Goal: Task Accomplishment & Management: Complete application form

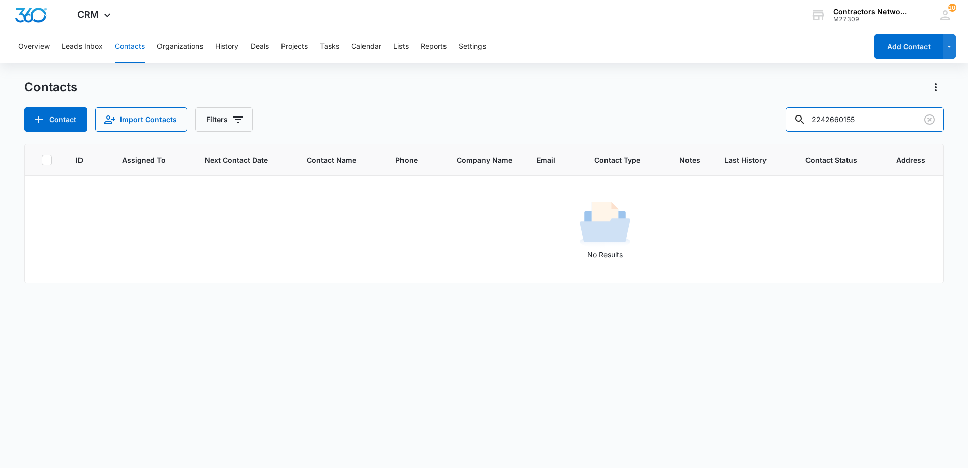
drag, startPoint x: 880, startPoint y: 122, endPoint x: 736, endPoint y: 126, distance: 143.9
click at [736, 126] on div "Contact Import Contacts Filters 2242660155" at bounding box center [484, 119] width 920 height 24
click at [850, 121] on input "[PHONE_NUMBER]" at bounding box center [865, 119] width 158 height 24
click at [852, 122] on input "[PHONE_NUMBER]" at bounding box center [865, 119] width 158 height 24
click at [837, 126] on input "217-8380794" at bounding box center [865, 119] width 158 height 24
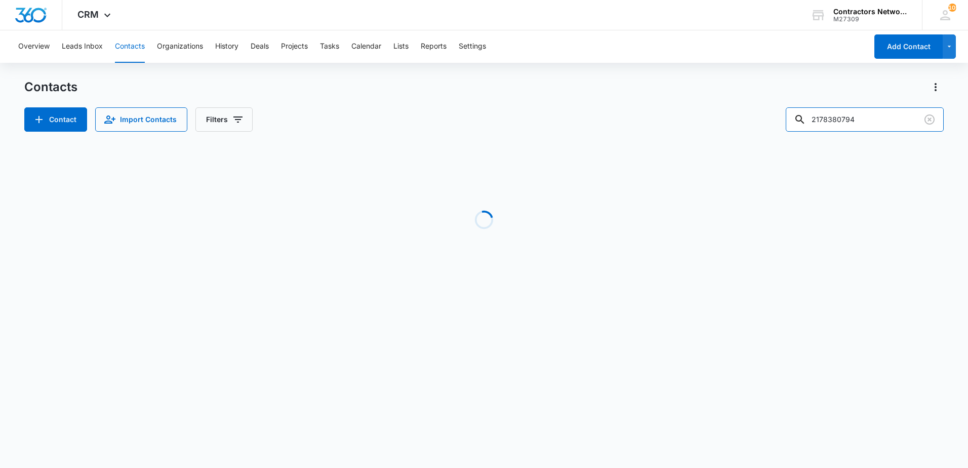
drag, startPoint x: 847, startPoint y: 124, endPoint x: 808, endPoint y: 132, distance: 39.7
click at [808, 132] on div "Contacts Contact Import Contacts Filters 2178380794 Loading No Results" at bounding box center [484, 193] width 920 height 229
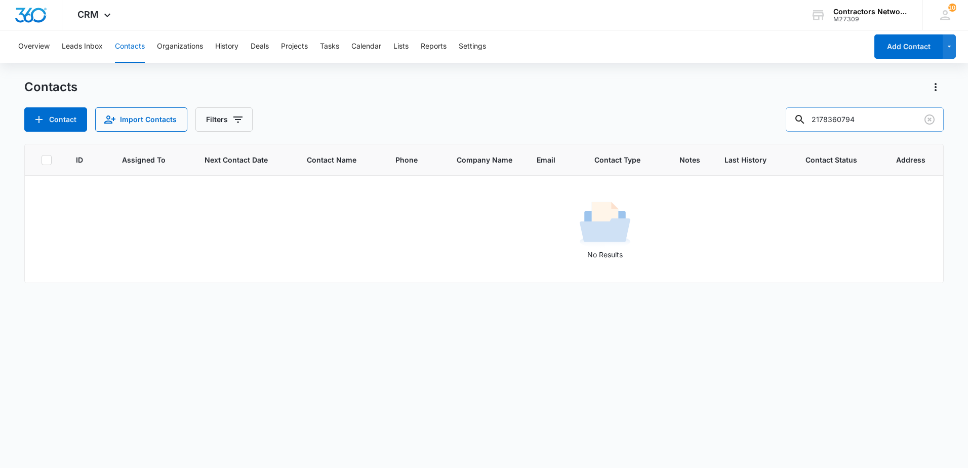
click at [834, 122] on input "2178360794" at bounding box center [865, 119] width 158 height 24
click at [849, 125] on input "217-8360794" at bounding box center [865, 119] width 158 height 24
type input "[PHONE_NUMBER]"
click at [930, 121] on icon "Clear" at bounding box center [930, 119] width 10 height 10
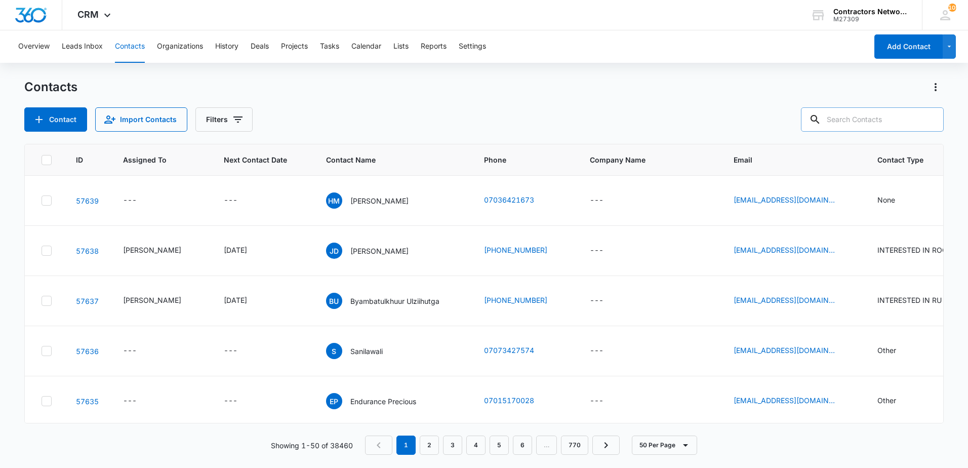
click at [864, 120] on input "text" at bounding box center [872, 119] width 143 height 24
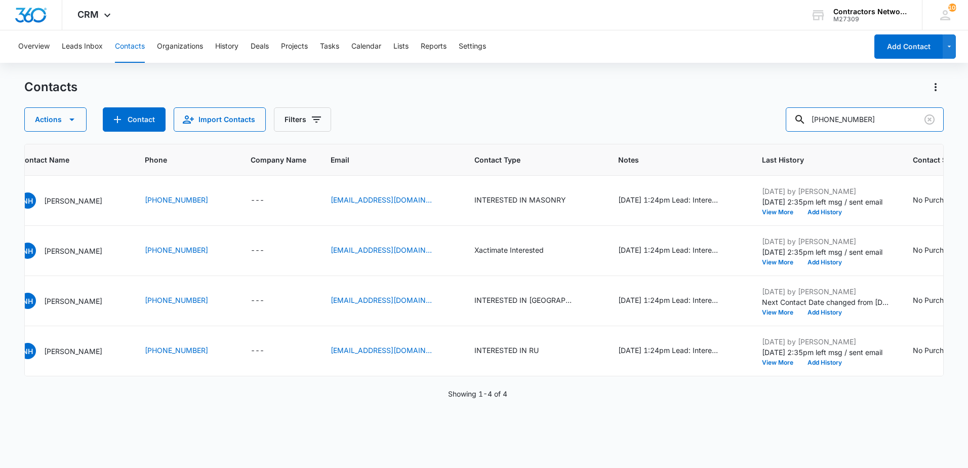
scroll to position [0, 315]
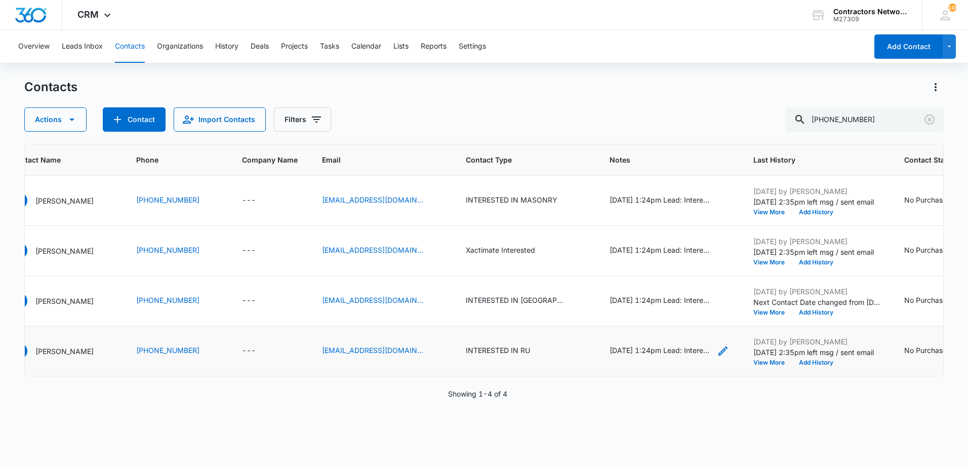
click at [630, 354] on div "[DATE] 1:24pm Lead: Interested in learning more about Xactimate, Roofs and Maso…" at bounding box center [660, 350] width 101 height 11
drag, startPoint x: 891, startPoint y: 117, endPoint x: 638, endPoint y: 116, distance: 253.7
click at [638, 116] on div "Actions Contact Import Contacts Filters [PHONE_NUMBER]" at bounding box center [484, 119] width 920 height 24
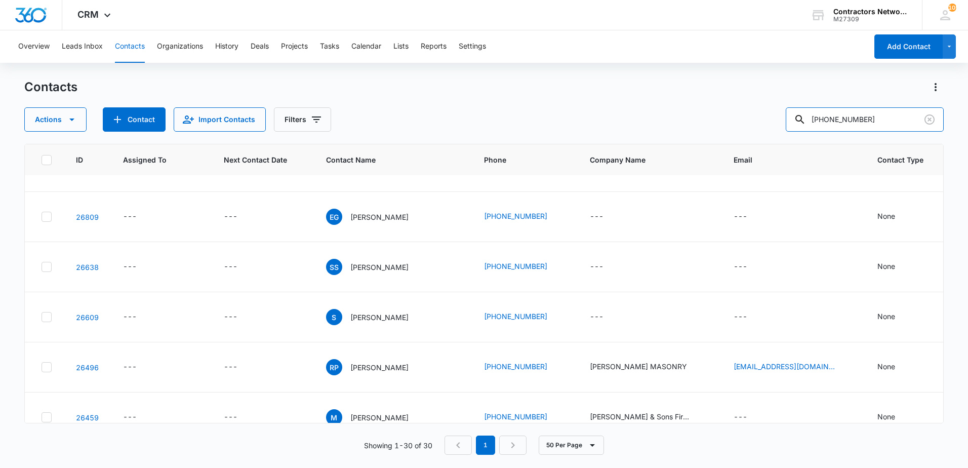
scroll to position [405, 0]
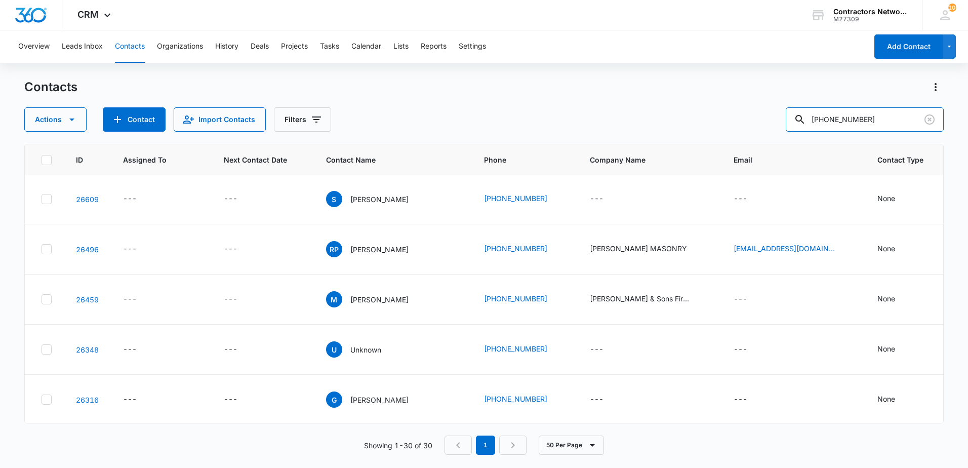
drag, startPoint x: 884, startPoint y: 115, endPoint x: 698, endPoint y: 114, distance: 185.9
click at [698, 114] on div "Actions Contact Import Contacts Filters [PHONE_NUMBER]" at bounding box center [484, 119] width 920 height 24
type input "[PERSON_NAME]"
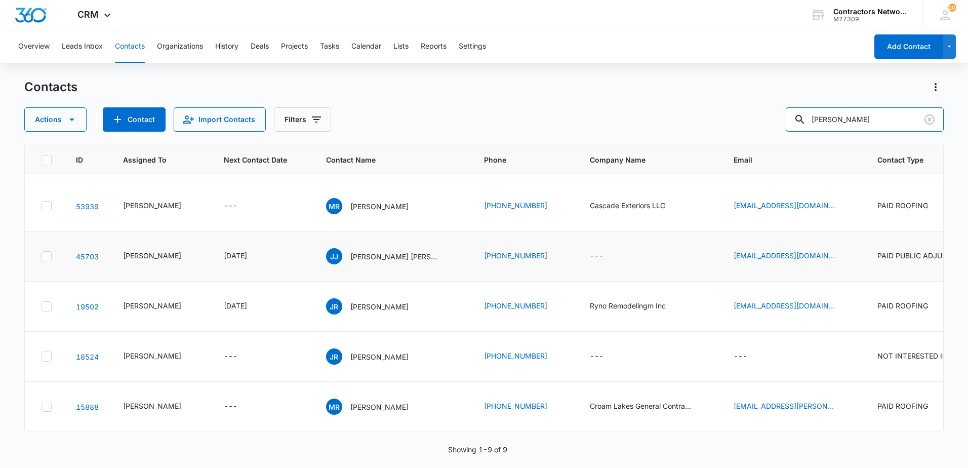
scroll to position [542, 0]
click at [373, 351] on p "[PERSON_NAME]" at bounding box center [379, 356] width 58 height 11
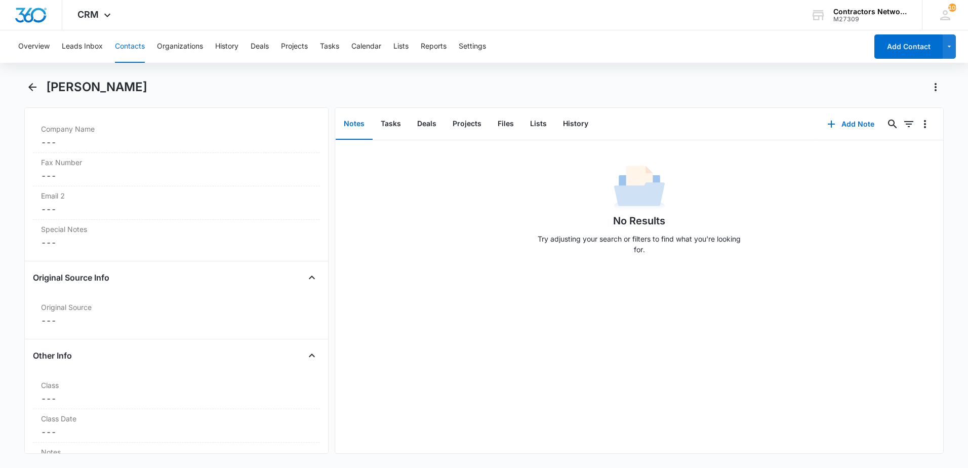
scroll to position [1063, 0]
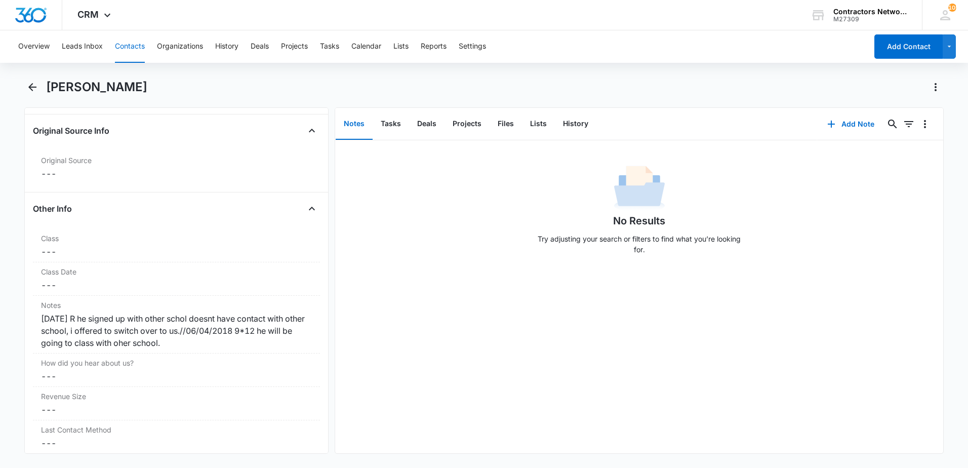
click at [133, 38] on button "Contacts" at bounding box center [130, 46] width 30 height 32
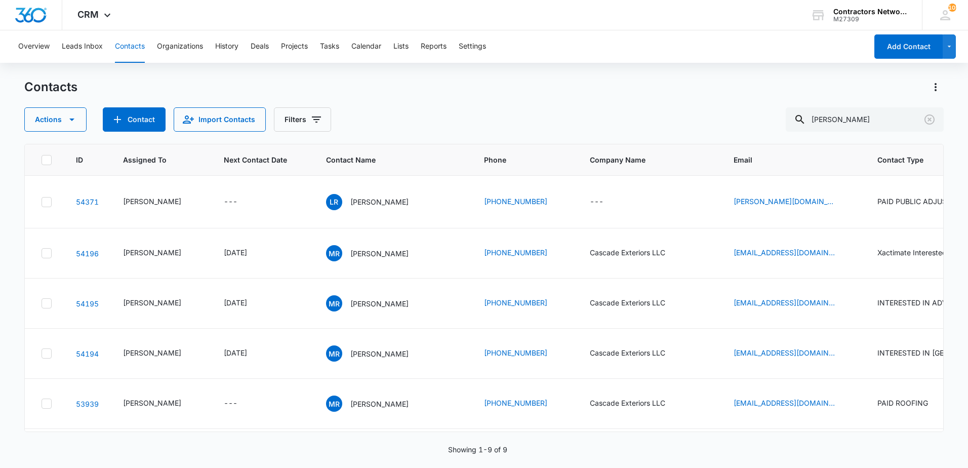
scroll to position [542, 0]
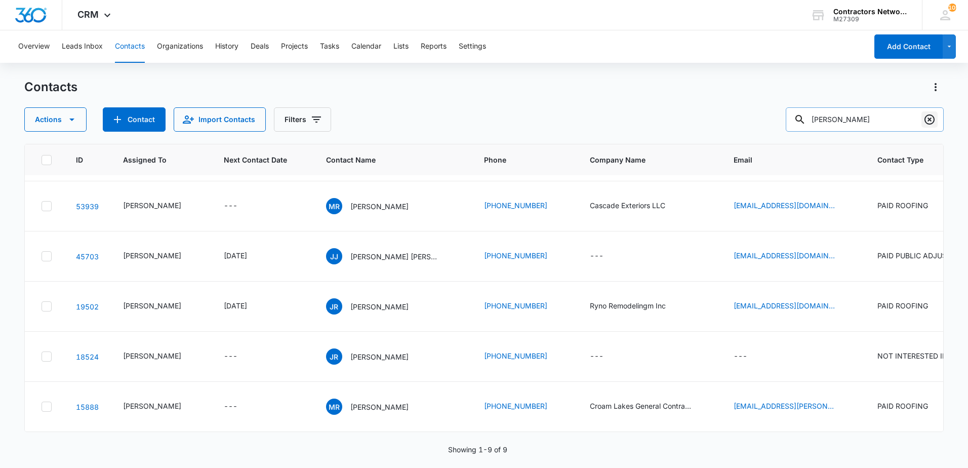
click at [930, 123] on icon "Clear" at bounding box center [930, 119] width 12 height 12
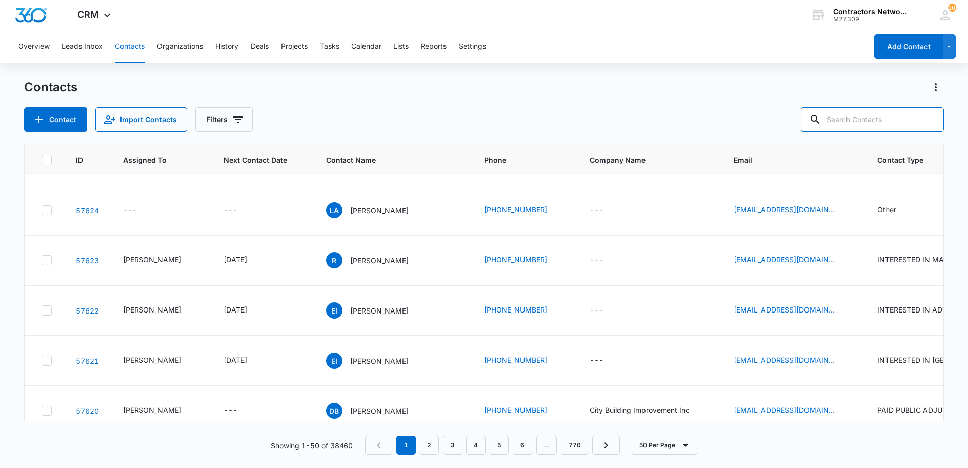
scroll to position [0, 0]
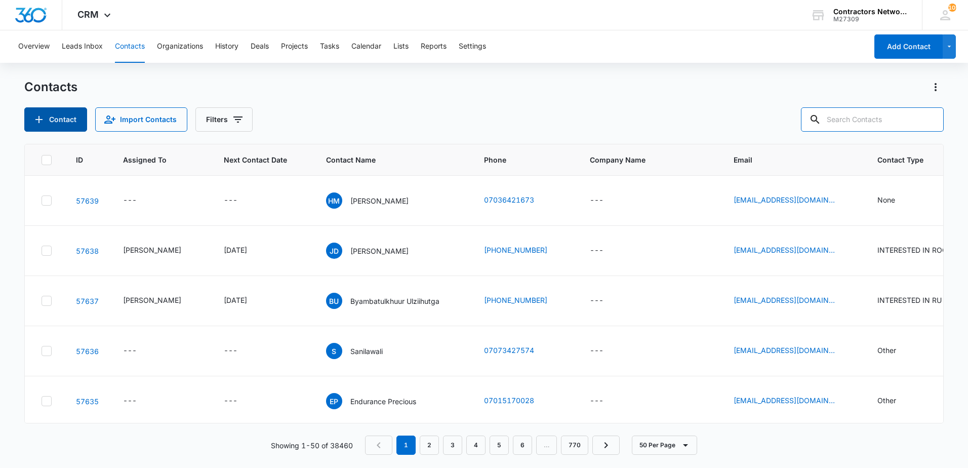
click at [49, 119] on button "Contact" at bounding box center [55, 119] width 63 height 24
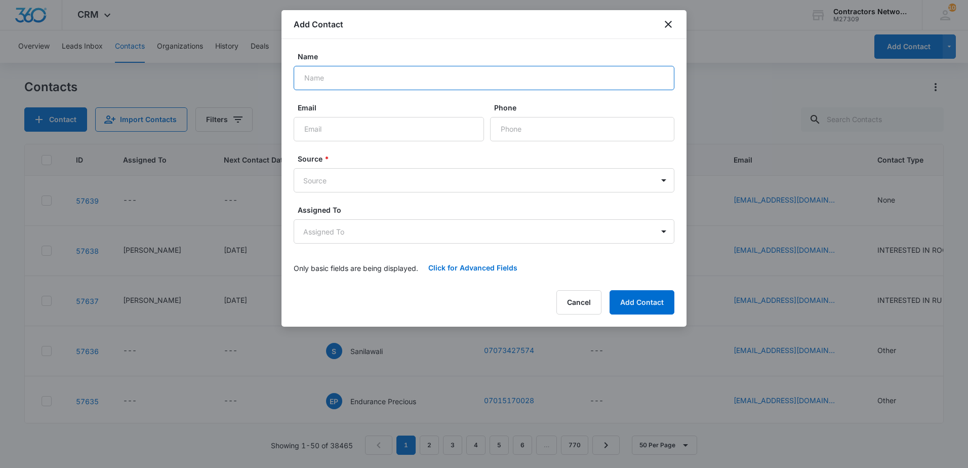
drag, startPoint x: 534, startPoint y: 89, endPoint x: 534, endPoint y: 82, distance: 7.1
click at [534, 82] on input "Name" at bounding box center [484, 78] width 381 height 24
type input "j"
type input "[PERSON_NAME]"
click at [375, 131] on input "Email" at bounding box center [389, 129] width 190 height 24
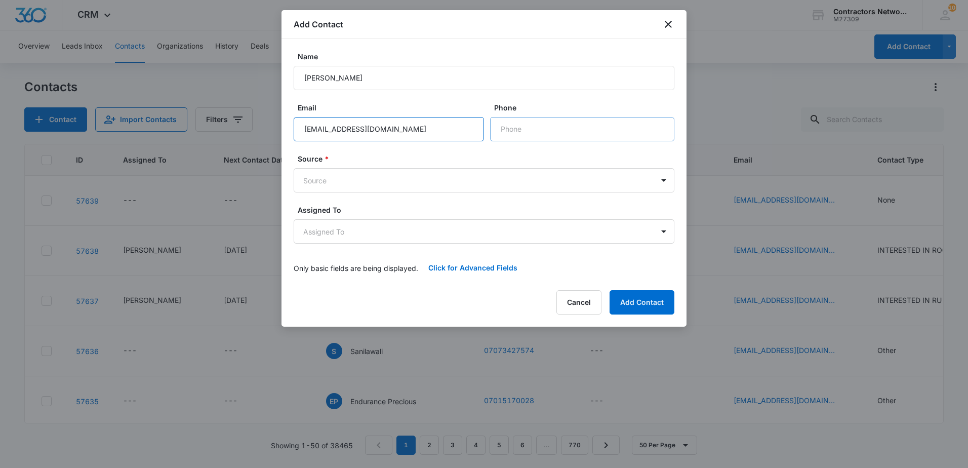
type input "[EMAIL_ADDRESS][DOMAIN_NAME]"
click at [544, 136] on input "Phone" at bounding box center [582, 129] width 184 height 24
type input "[PHONE_NUMBER]"
click at [467, 185] on body "CRM Apps Reputation Websites Forms CRM Email Social Shop Payments POS Content A…" at bounding box center [484, 234] width 968 height 468
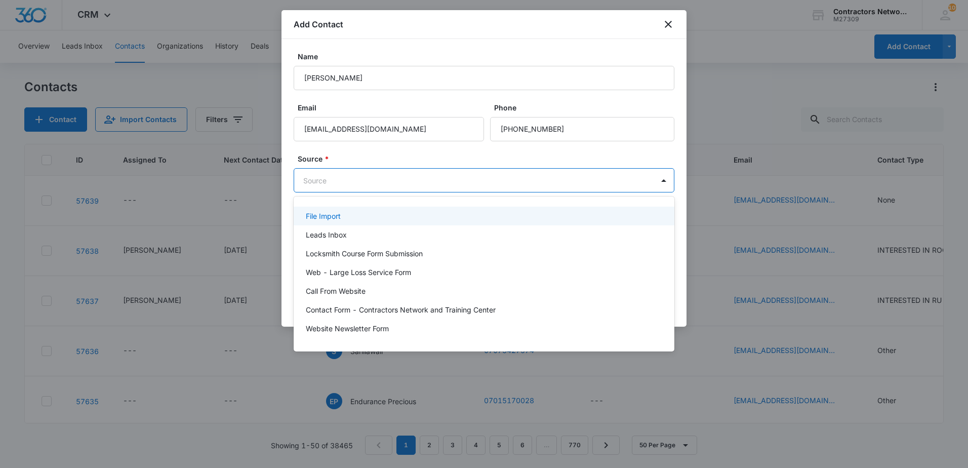
type input "g"
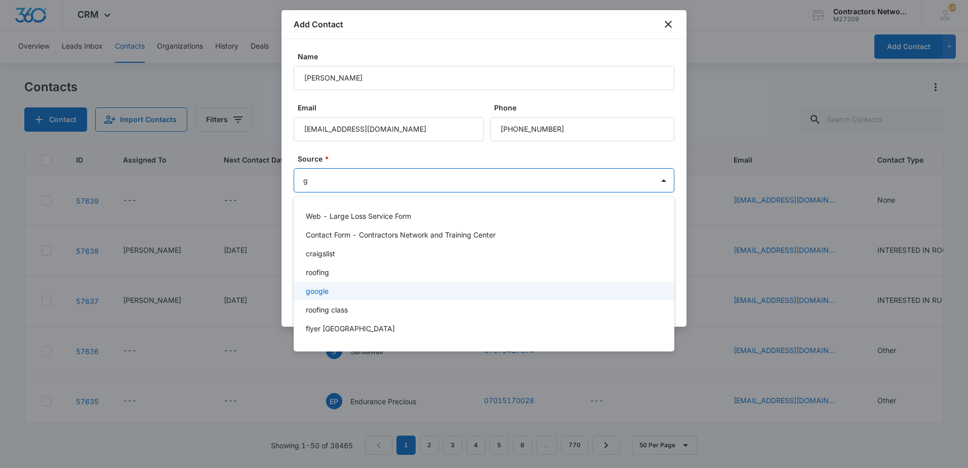
click at [378, 287] on div "google" at bounding box center [483, 291] width 354 height 11
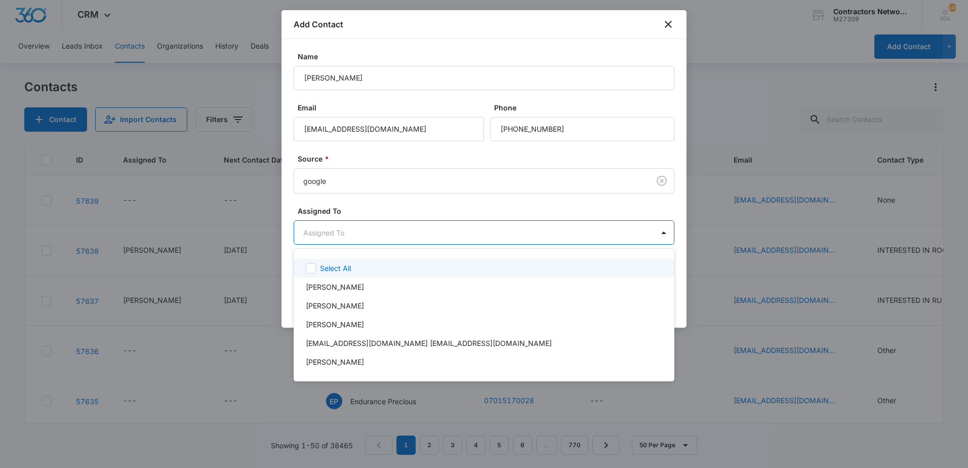
click at [387, 230] on body "CRM Apps Reputation Websites Forms CRM Email Social Shop Payments POS Content A…" at bounding box center [484, 234] width 968 height 468
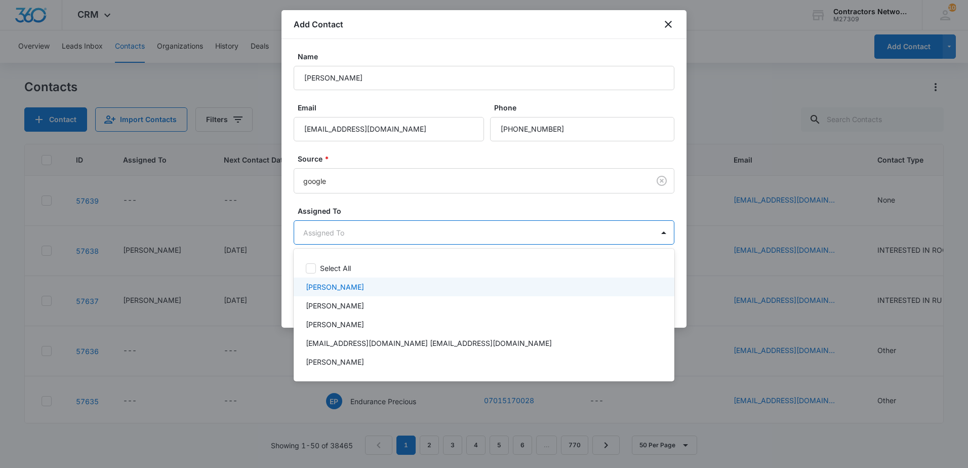
drag, startPoint x: 355, startPoint y: 282, endPoint x: 358, endPoint y: 268, distance: 13.5
click at [355, 282] on p "[PERSON_NAME]" at bounding box center [335, 287] width 58 height 11
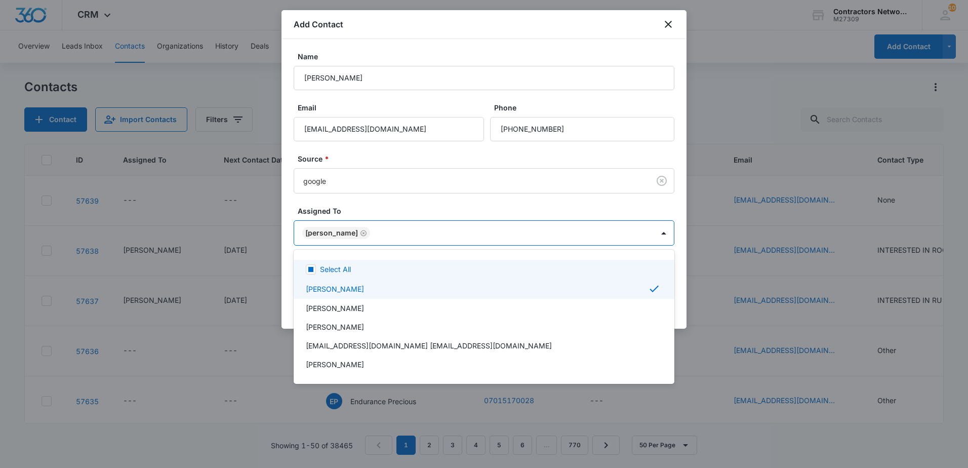
click at [383, 208] on div at bounding box center [484, 234] width 968 height 468
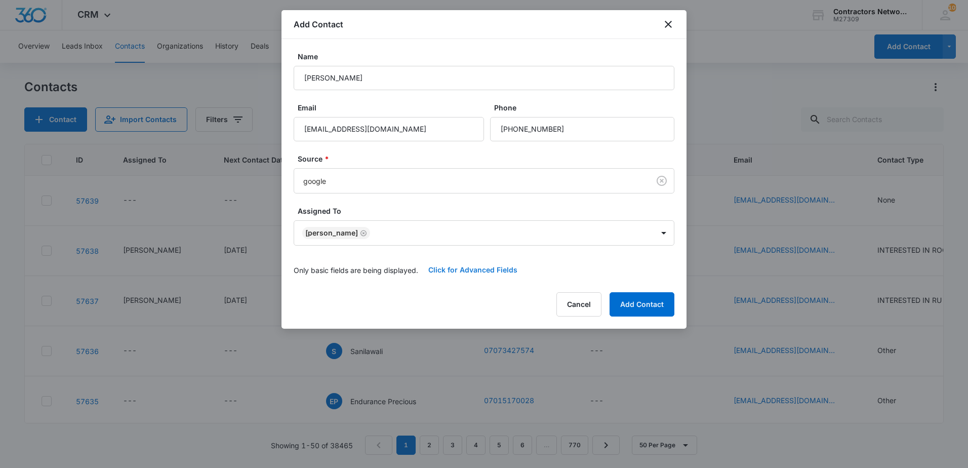
click at [451, 272] on button "Click for Advanced Fields" at bounding box center [472, 270] width 109 height 24
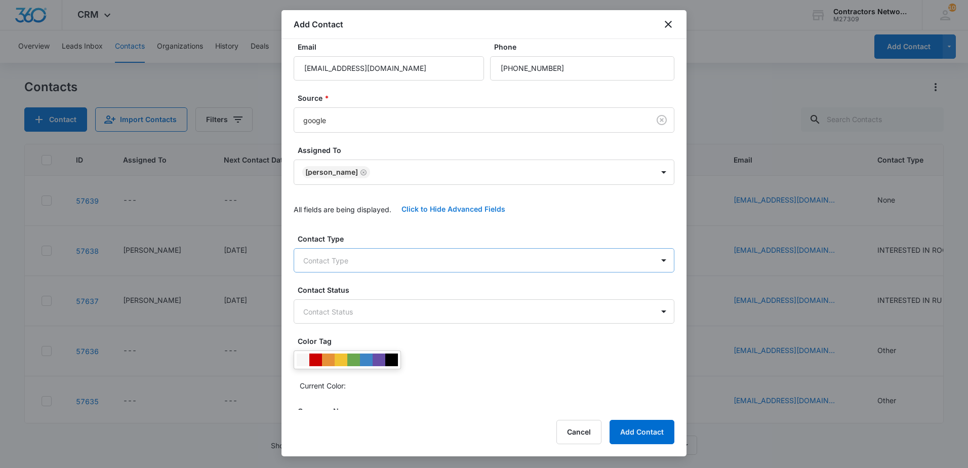
scroll to position [101, 0]
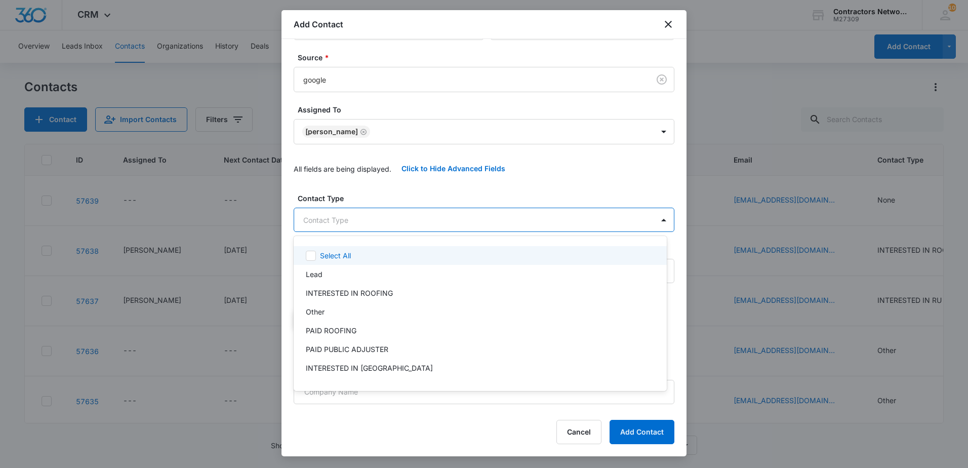
click at [475, 215] on body "CRM Apps Reputation Websites Forms CRM Email Social Shop Payments POS Content A…" at bounding box center [484, 234] width 968 height 468
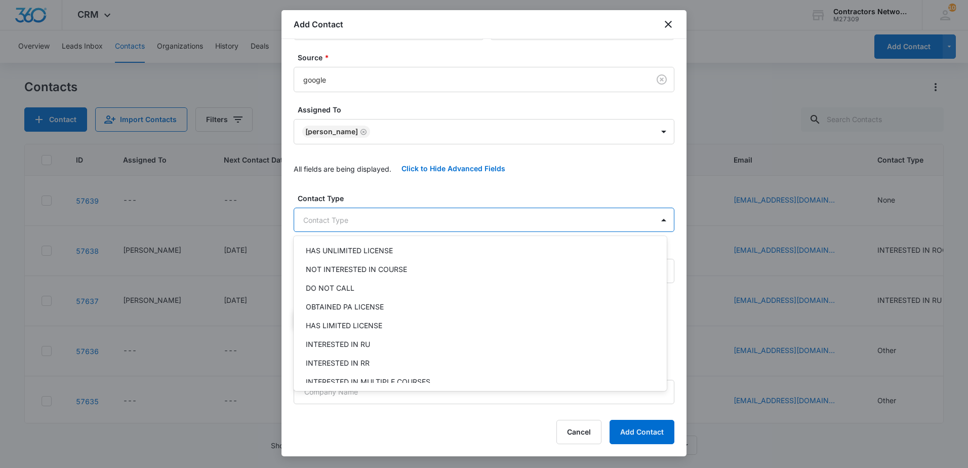
scroll to position [152, 0]
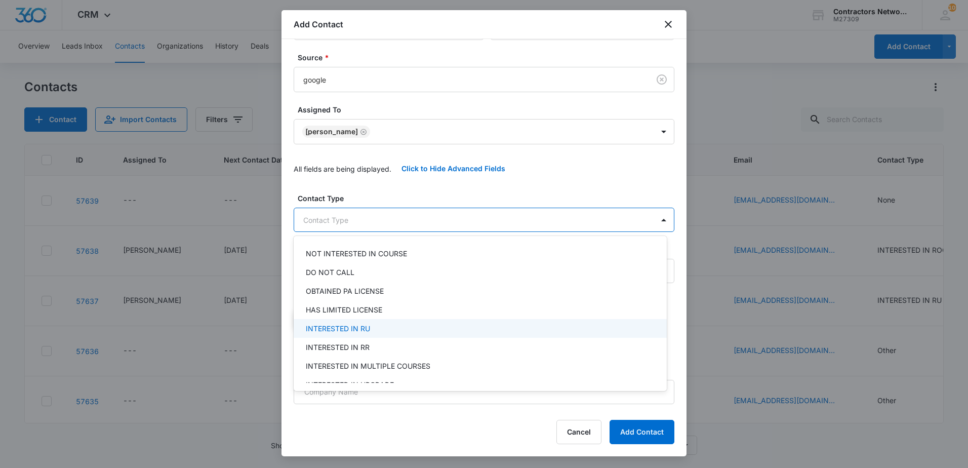
click at [400, 325] on div "INTERESTED IN RU" at bounding box center [479, 328] width 347 height 11
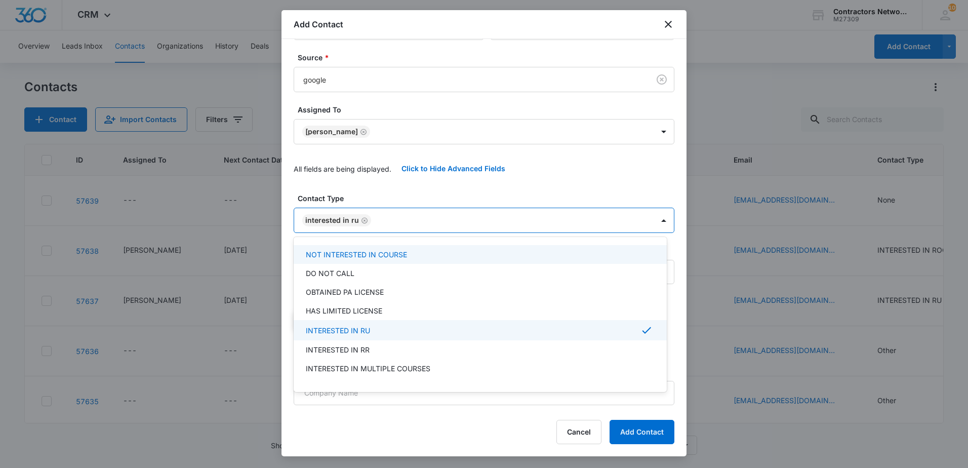
click at [431, 186] on div at bounding box center [484, 234] width 968 height 468
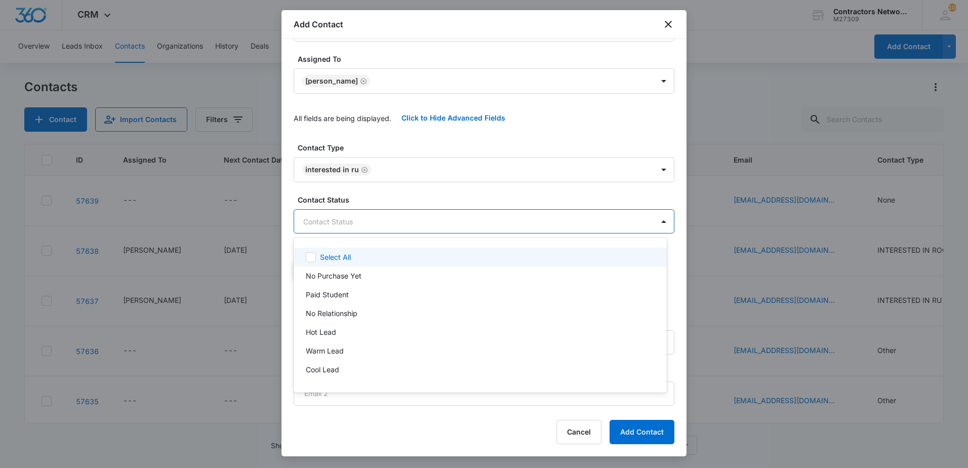
click at [419, 216] on body "CRM Apps Reputation Websites Forms CRM Email Social Shop Payments POS Content A…" at bounding box center [484, 234] width 968 height 468
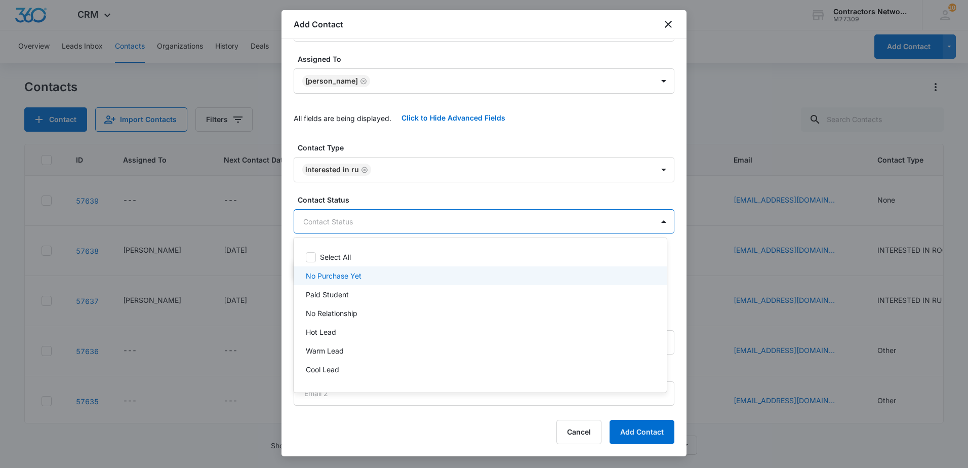
click at [359, 275] on p "No Purchase Yet" at bounding box center [334, 275] width 56 height 11
click at [386, 196] on div at bounding box center [484, 234] width 968 height 468
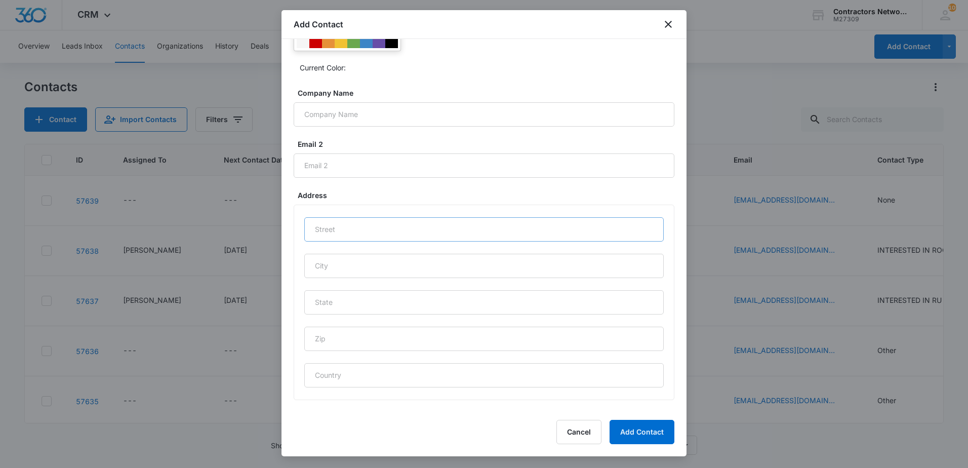
scroll to position [405, 0]
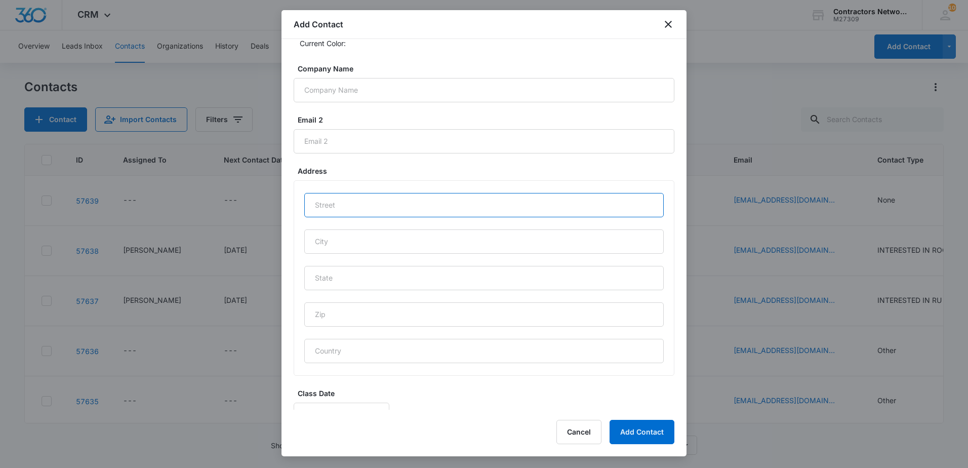
click at [350, 201] on input "text" at bounding box center [484, 205] width 360 height 24
paste input "[STREET_ADDRESS][PERSON_NAME]"
drag, startPoint x: 390, startPoint y: 205, endPoint x: 486, endPoint y: 210, distance: 95.3
click at [486, 210] on input "[STREET_ADDRESS][PERSON_NAME]" at bounding box center [484, 205] width 360 height 24
type input "[STREET_ADDRESS][PERSON_NAME]"
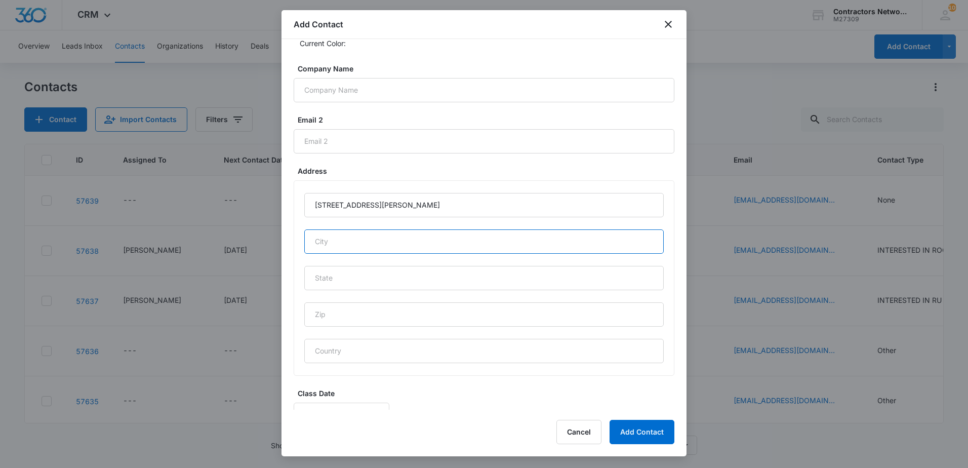
click at [424, 248] on input "text" at bounding box center [484, 241] width 360 height 24
type input "[GEOGRAPHIC_DATA]"
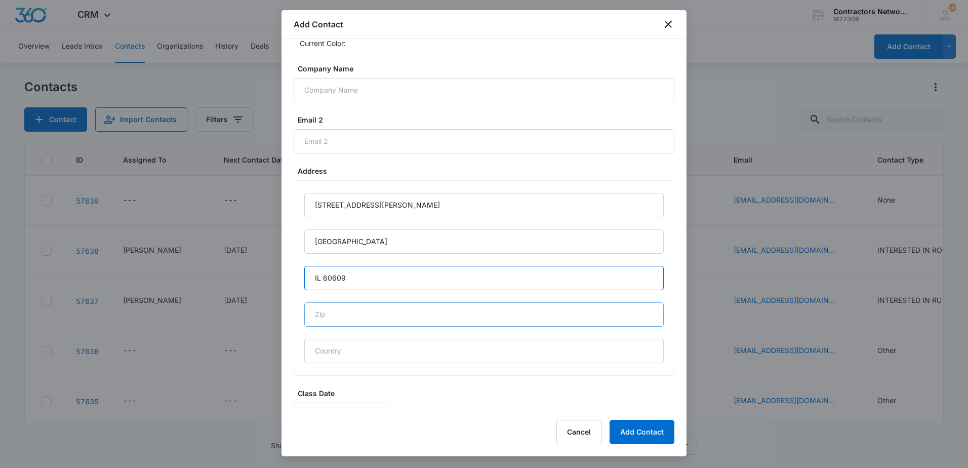
type input "IL 60609"
click at [347, 320] on input "text" at bounding box center [484, 314] width 360 height 24
type input "60609"
click at [355, 276] on input "IL 60609" at bounding box center [484, 278] width 360 height 24
type input "IL"
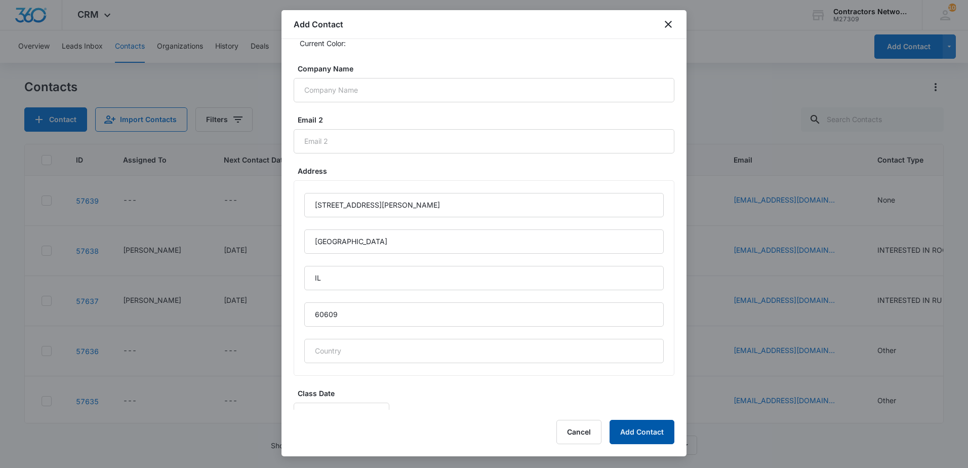
click at [639, 427] on button "Add Contact" at bounding box center [642, 432] width 65 height 24
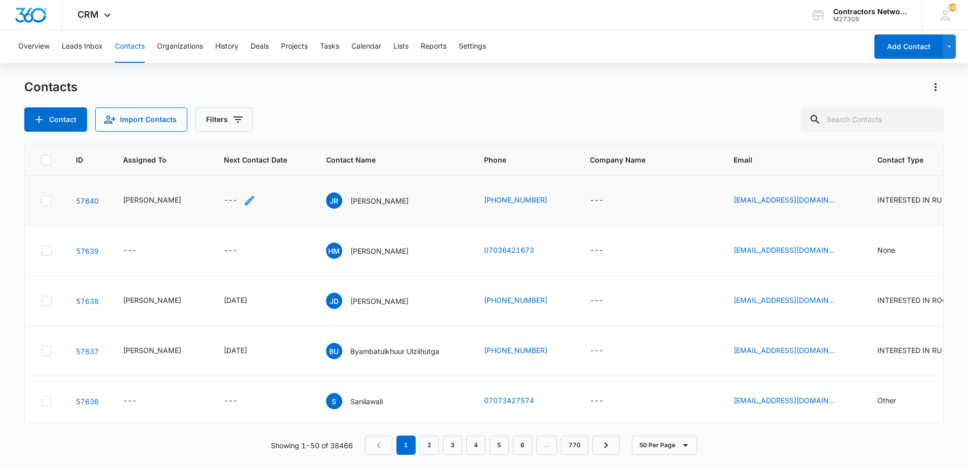
click at [244, 207] on icon "Next Contact Date - - Select to Edit Field" at bounding box center [250, 200] width 12 height 12
click at [378, 206] on p "[PERSON_NAME]" at bounding box center [379, 200] width 58 height 11
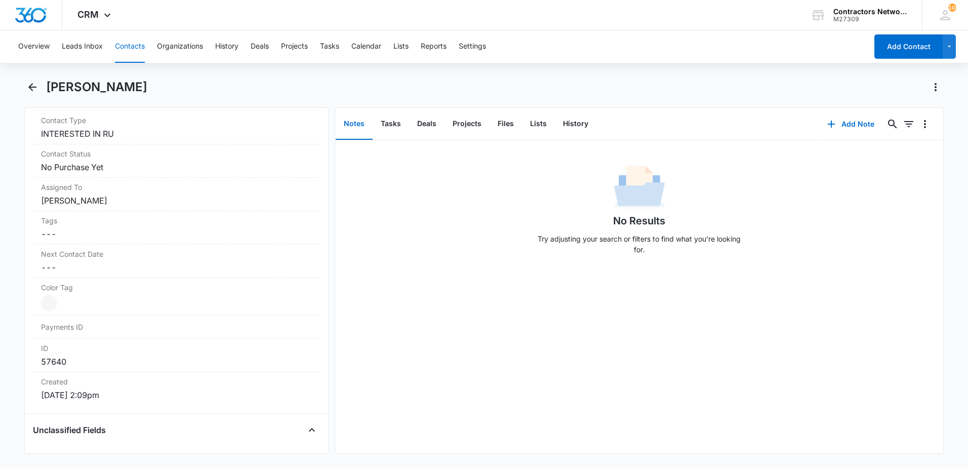
scroll to position [456, 0]
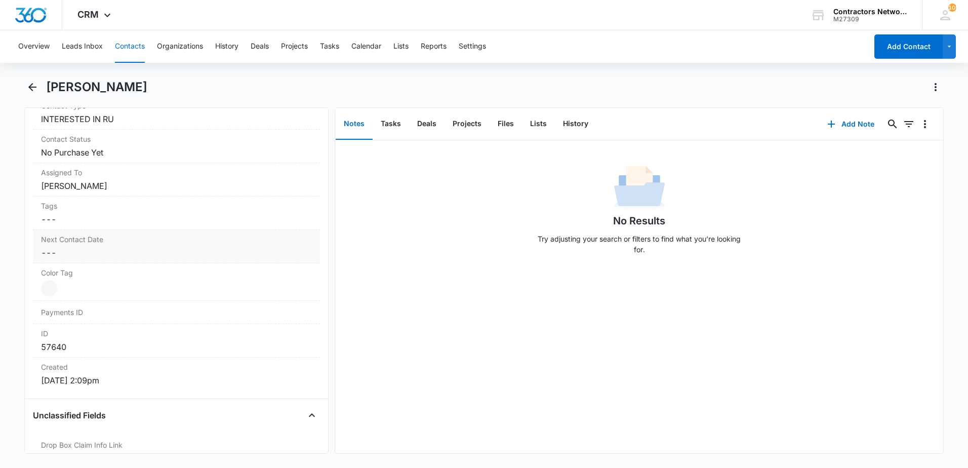
click at [109, 258] on dd "Cancel Save Changes ---" at bounding box center [176, 253] width 271 height 12
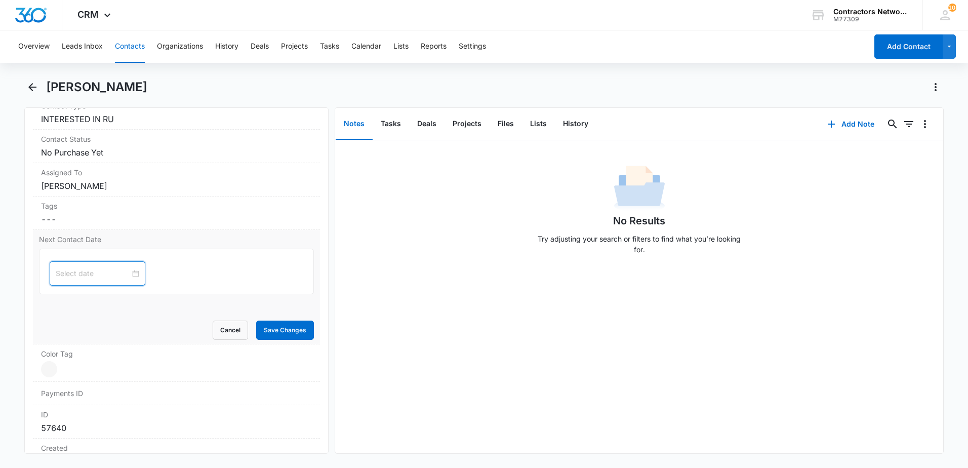
click at [101, 274] on input at bounding box center [93, 273] width 74 height 11
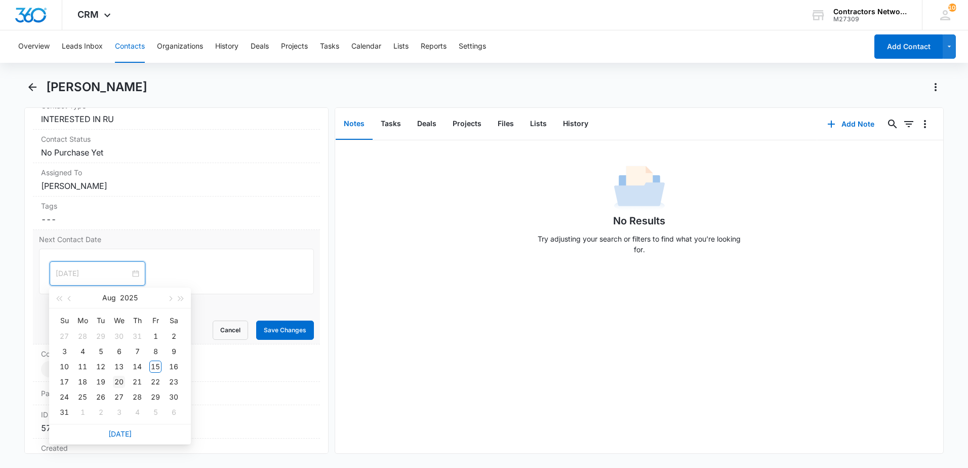
type input "[DATE]"
click at [116, 385] on div "20" at bounding box center [119, 382] width 12 height 12
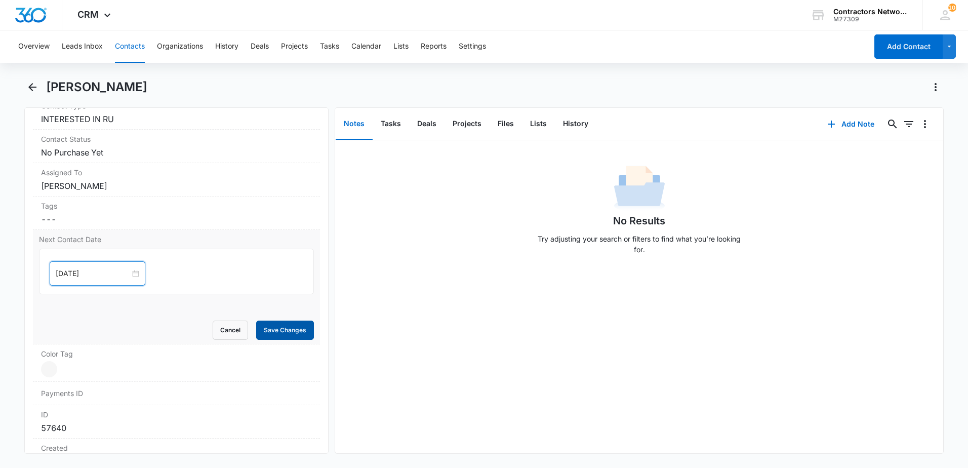
click at [256, 330] on button "Save Changes" at bounding box center [285, 330] width 58 height 19
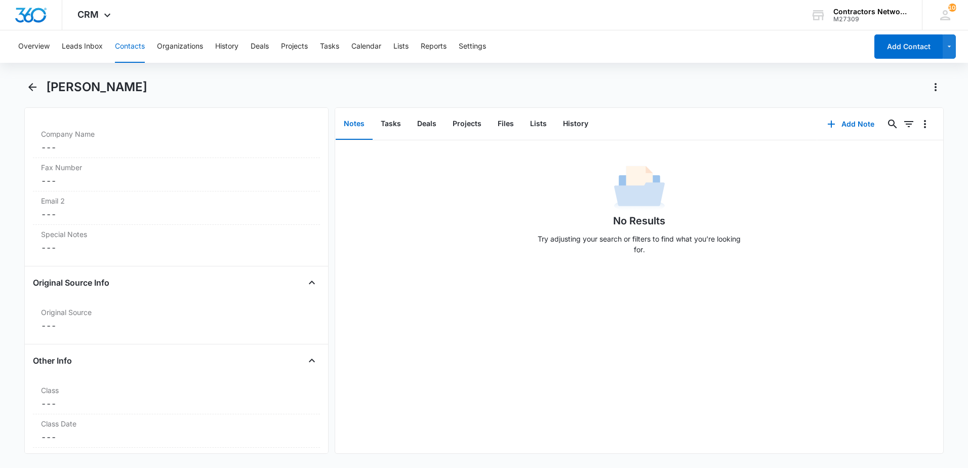
scroll to position [1063, 0]
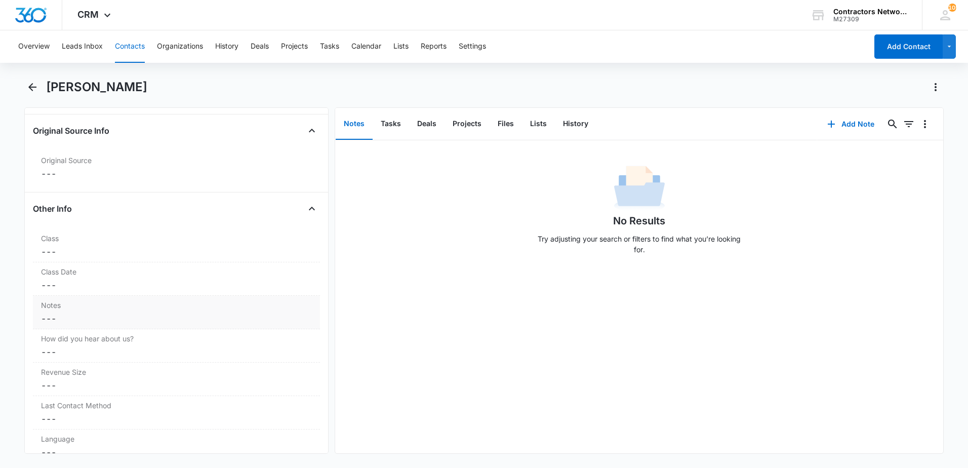
click at [126, 312] on dd "Cancel Save Changes ---" at bounding box center [176, 318] width 271 height 12
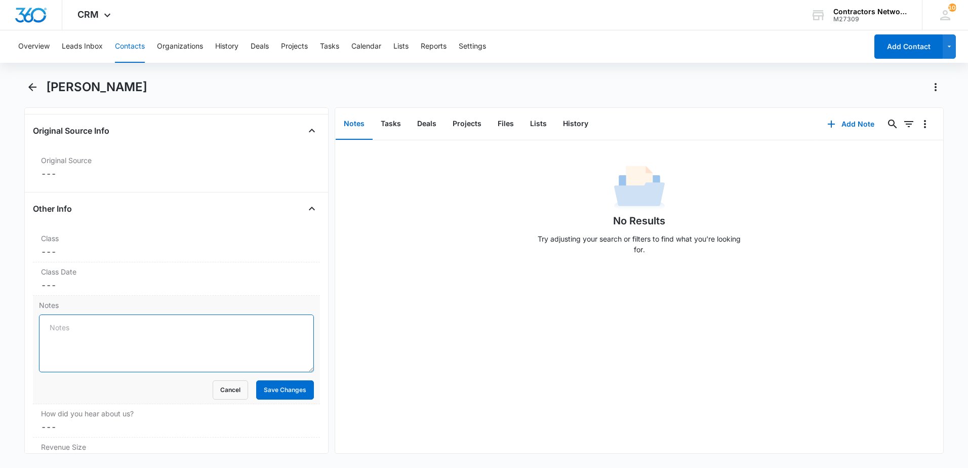
click at [115, 336] on textarea "Notes" at bounding box center [176, 343] width 275 height 58
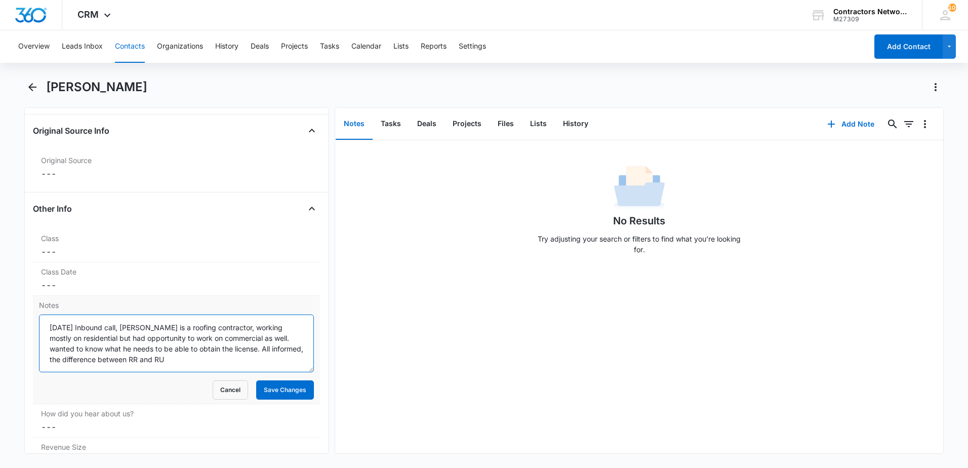
click at [197, 360] on textarea "[DATE] Inbound call, [PERSON_NAME] is a roofing contractor, working mostly on r…" at bounding box center [176, 343] width 275 height 58
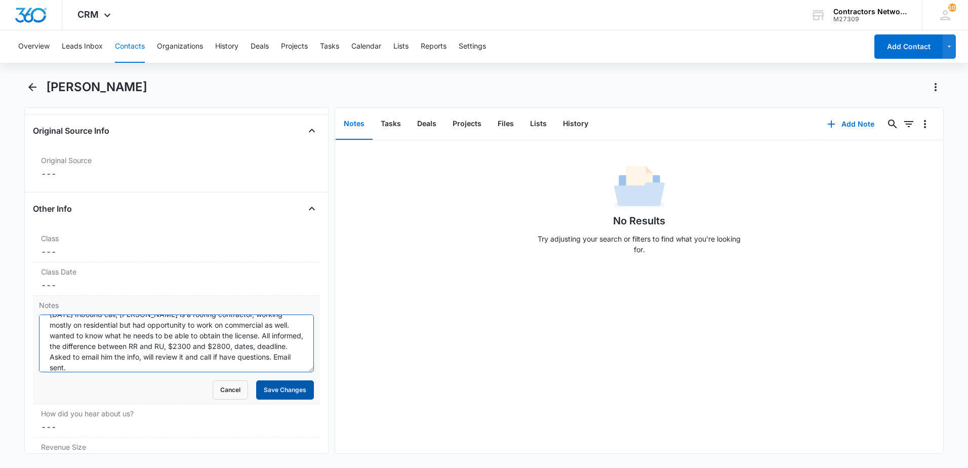
type textarea "[DATE] Inbound call, [PERSON_NAME] is a roofing contractor, working mostly on r…"
click at [280, 392] on button "Save Changes" at bounding box center [285, 389] width 58 height 19
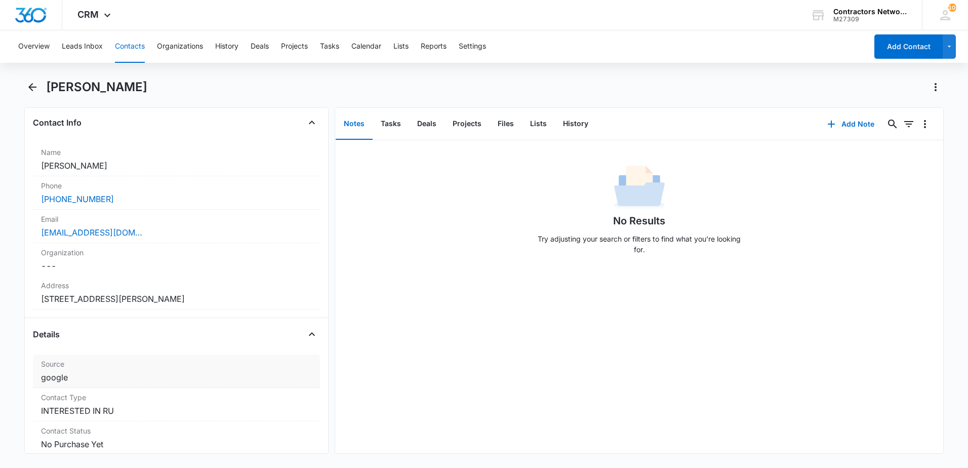
scroll to position [152, 0]
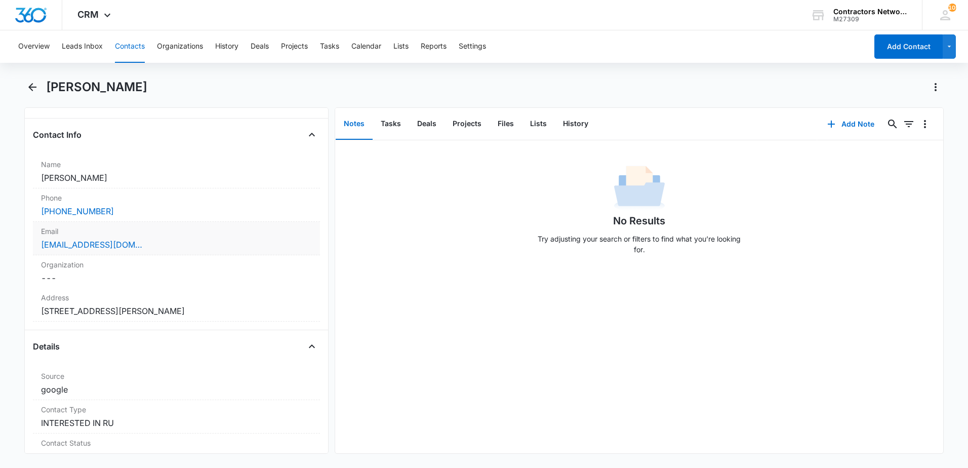
click at [230, 247] on div "[EMAIL_ADDRESS][DOMAIN_NAME]" at bounding box center [176, 245] width 271 height 12
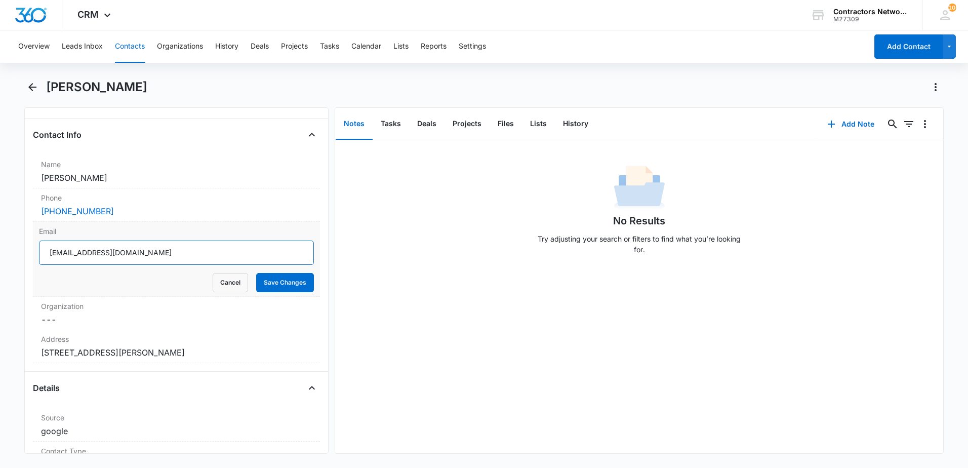
click at [186, 254] on input "[EMAIL_ADDRESS][DOMAIN_NAME]" at bounding box center [176, 253] width 275 height 24
click at [124, 47] on button "Contacts" at bounding box center [130, 46] width 30 height 32
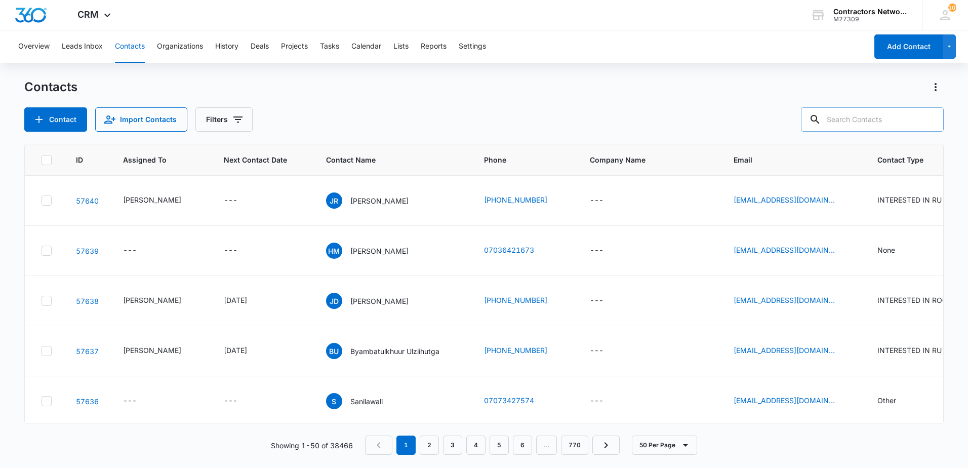
click at [860, 114] on input "text" at bounding box center [872, 119] width 143 height 24
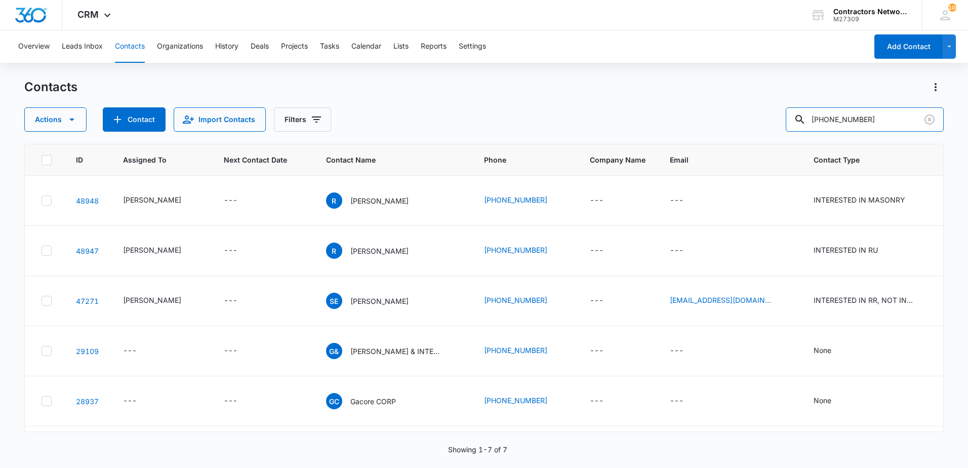
drag, startPoint x: 875, startPoint y: 119, endPoint x: 668, endPoint y: 122, distance: 206.6
click at [668, 122] on div "Actions Contact Import Contacts Filters [PHONE_NUMBER]" at bounding box center [484, 119] width 920 height 24
type input "3997"
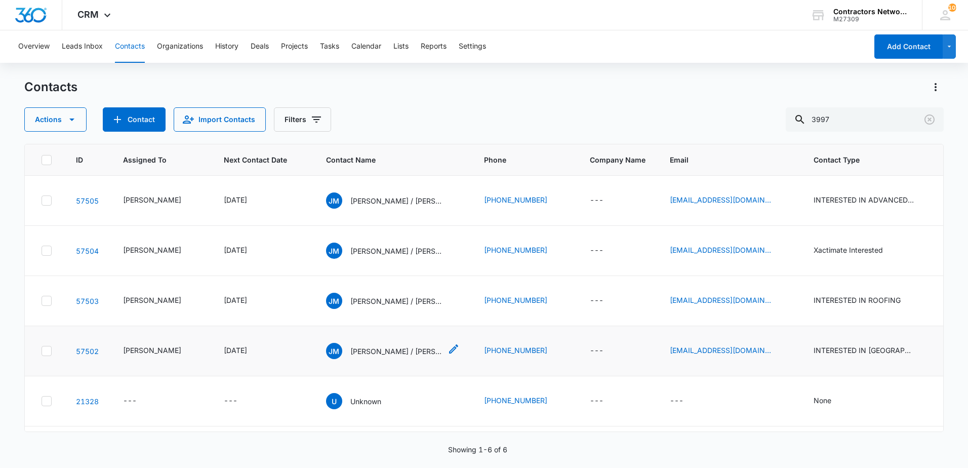
click at [360, 352] on p "[PERSON_NAME] / [PERSON_NAME]" at bounding box center [395, 351] width 91 height 11
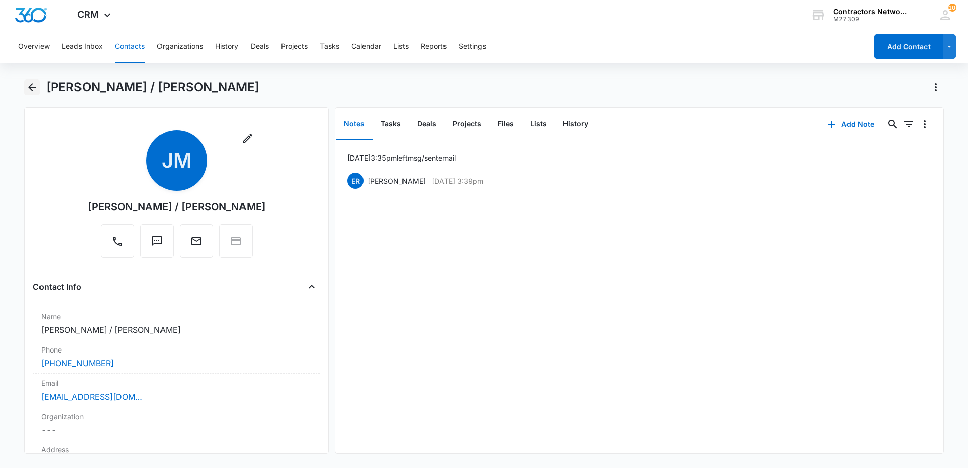
click at [33, 88] on icon "Back" at bounding box center [32, 87] width 8 height 8
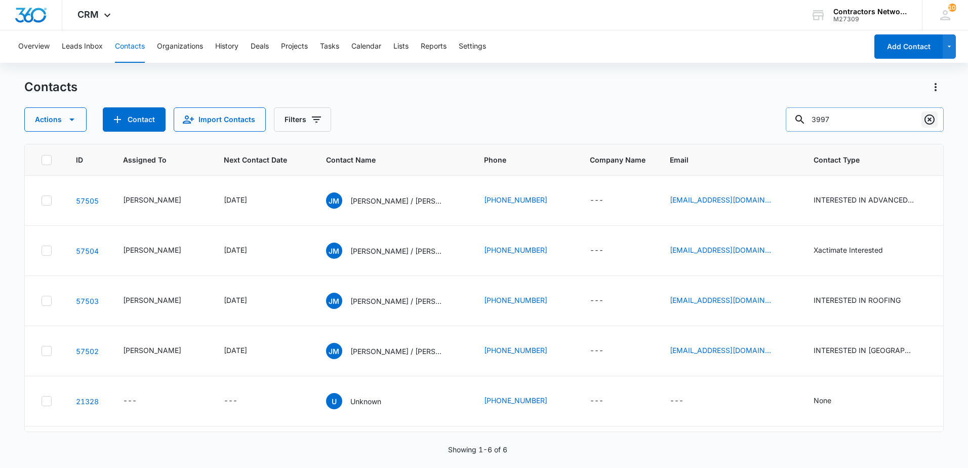
click at [932, 120] on icon "Clear" at bounding box center [930, 119] width 12 height 12
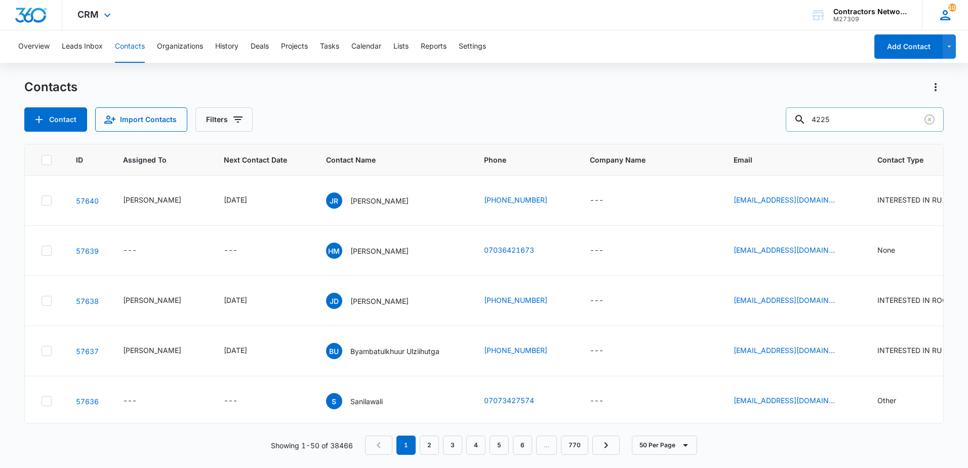
type input "4225"
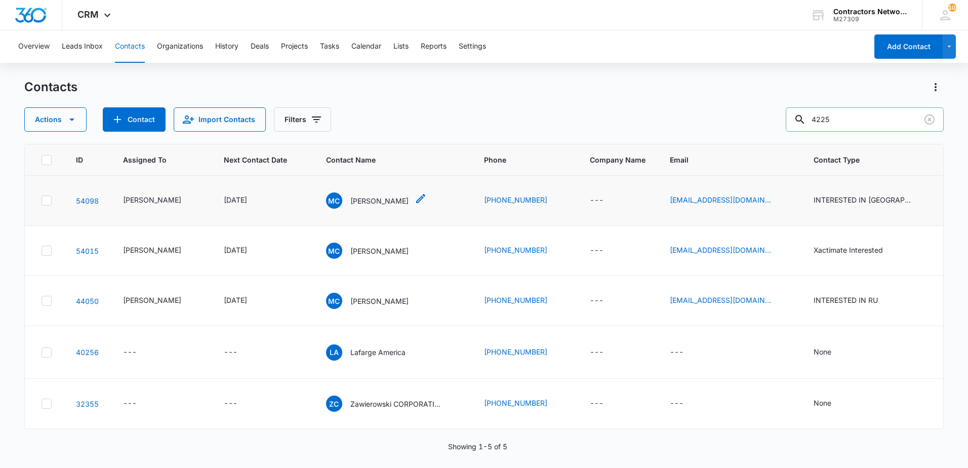
click at [362, 204] on p "[PERSON_NAME]" at bounding box center [379, 200] width 58 height 11
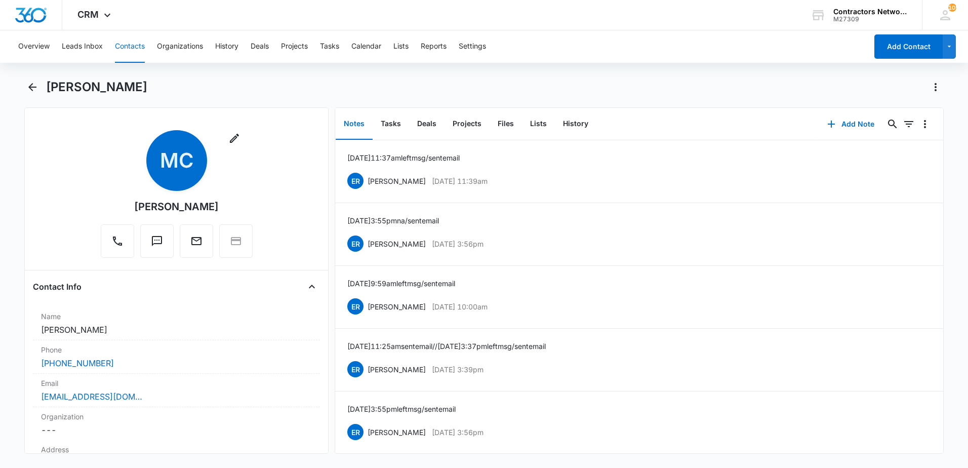
click at [128, 53] on button "Contacts" at bounding box center [130, 46] width 30 height 32
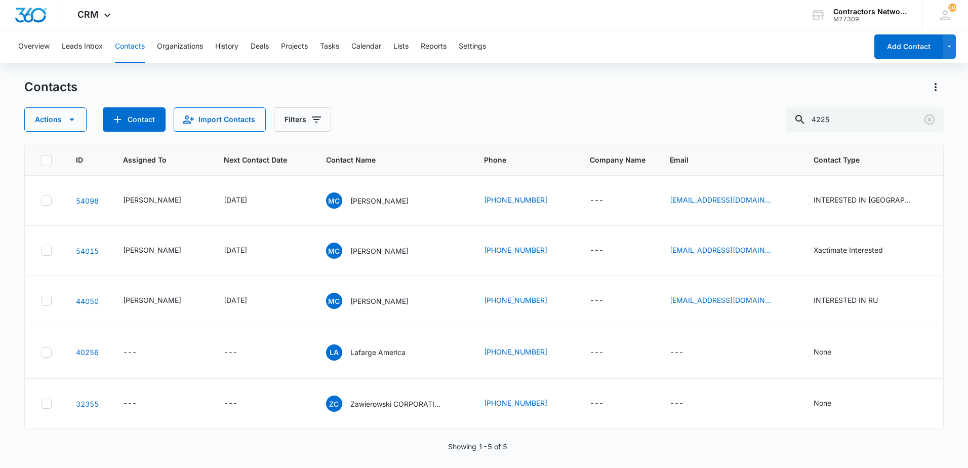
click at [696, 97] on div "Contacts Actions Contact Import Contacts Filters 4225" at bounding box center [484, 105] width 920 height 53
drag, startPoint x: 926, startPoint y: 122, endPoint x: 947, endPoint y: 1, distance: 122.4
click at [929, 118] on icon "Clear" at bounding box center [930, 119] width 10 height 10
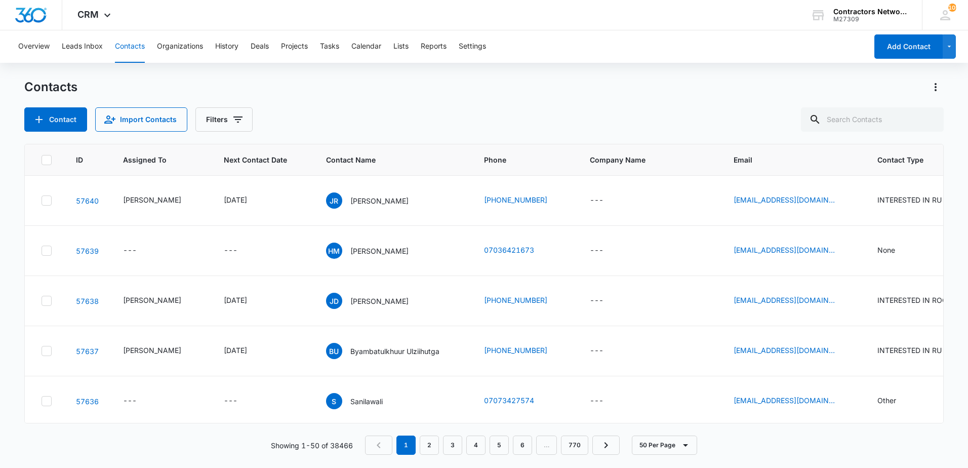
click at [445, 107] on div "Contact Import Contacts Filters" at bounding box center [484, 119] width 920 height 24
click at [63, 122] on button "Contact" at bounding box center [55, 119] width 63 height 24
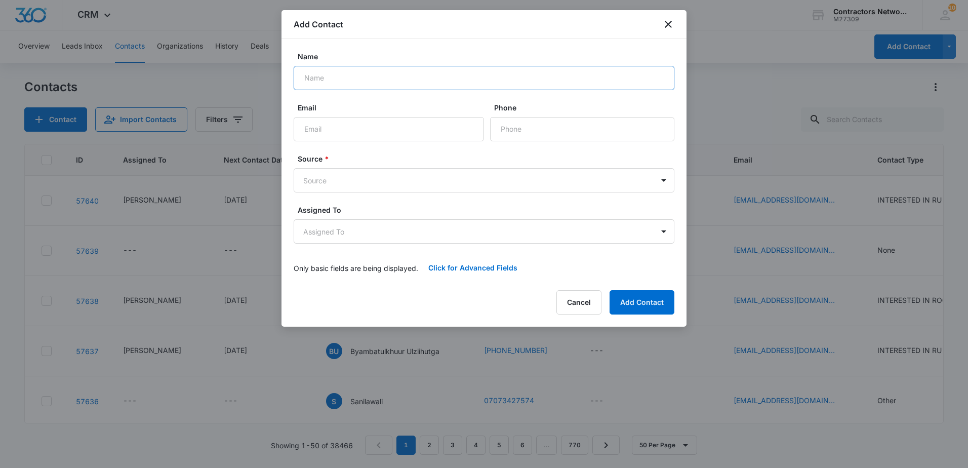
click at [400, 88] on input "Name" at bounding box center [484, 78] width 381 height 24
type input "[PERSON_NAME]"
click at [544, 127] on input "Phone" at bounding box center [582, 129] width 184 height 24
type input "[PHONE_NUMBER]"
click at [542, 155] on label "Source *" at bounding box center [488, 158] width 381 height 11
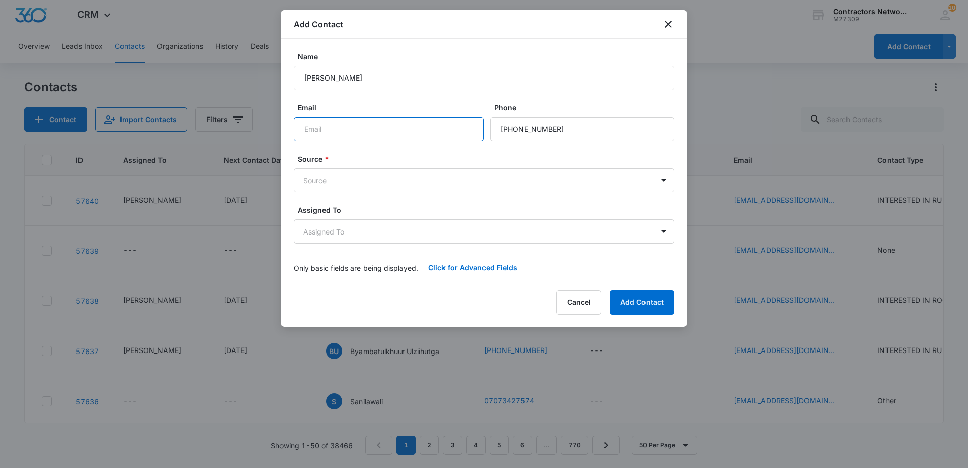
click at [330, 129] on input "Email" at bounding box center [389, 129] width 190 height 24
type input "[EMAIL_ADDRESS][DOMAIN_NAME]"
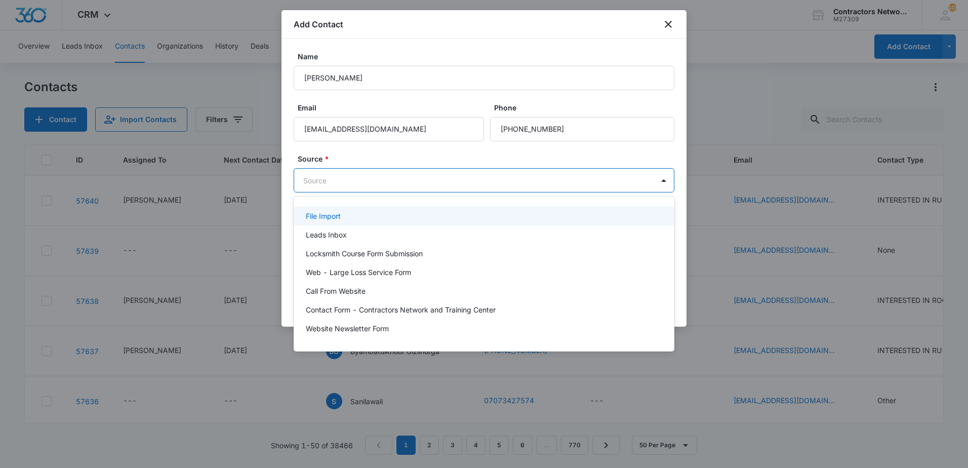
click at [400, 186] on body "CRM Apps Reputation Websites Forms CRM Email Social Shop Payments POS Content A…" at bounding box center [484, 234] width 968 height 468
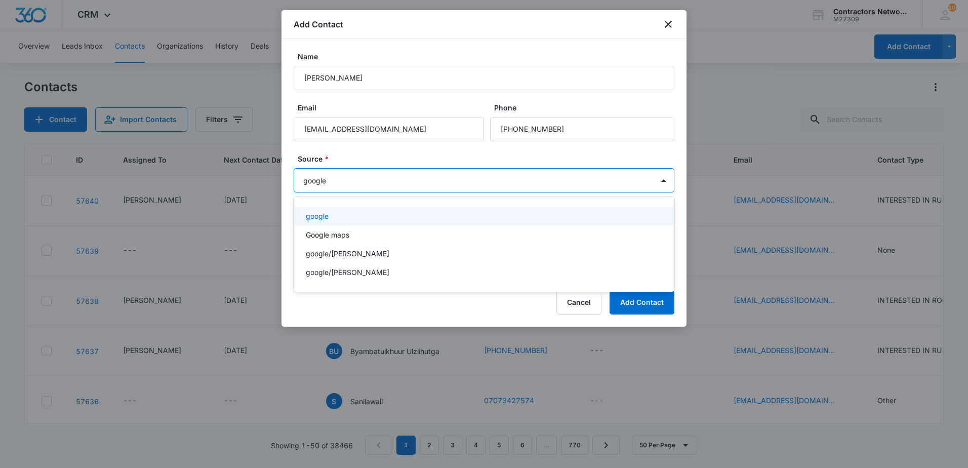
click at [430, 151] on div at bounding box center [484, 234] width 968 height 468
type input "google"
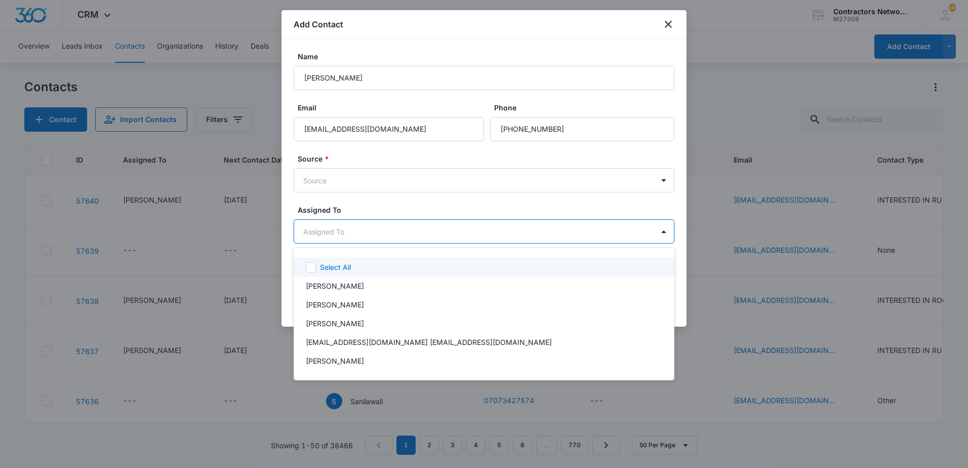
click at [397, 238] on body "CRM Apps Reputation Websites Forms CRM Email Social Shop Payments POS Content A…" at bounding box center [484, 234] width 968 height 468
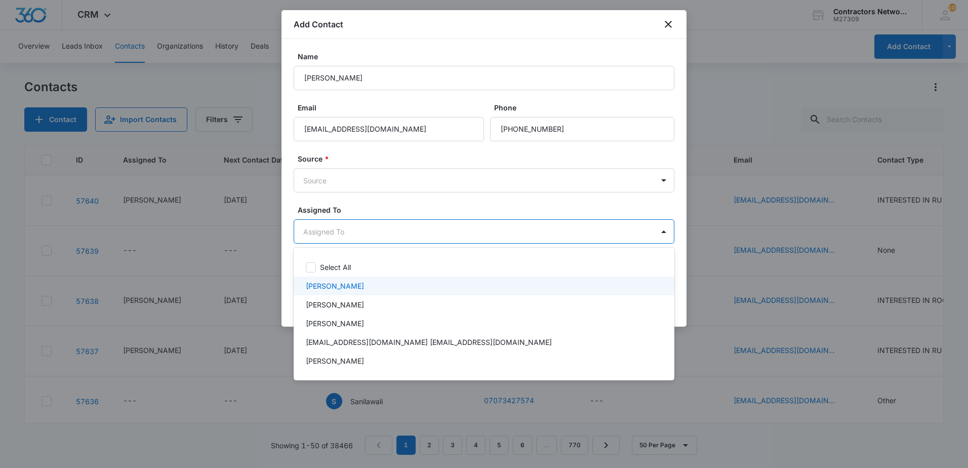
click at [367, 282] on div "[PERSON_NAME]" at bounding box center [483, 286] width 354 height 11
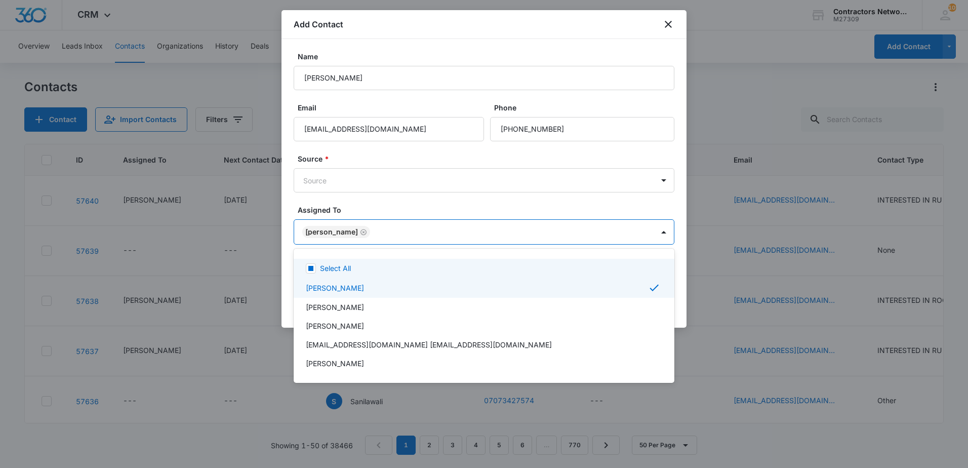
click at [385, 210] on div at bounding box center [484, 234] width 968 height 468
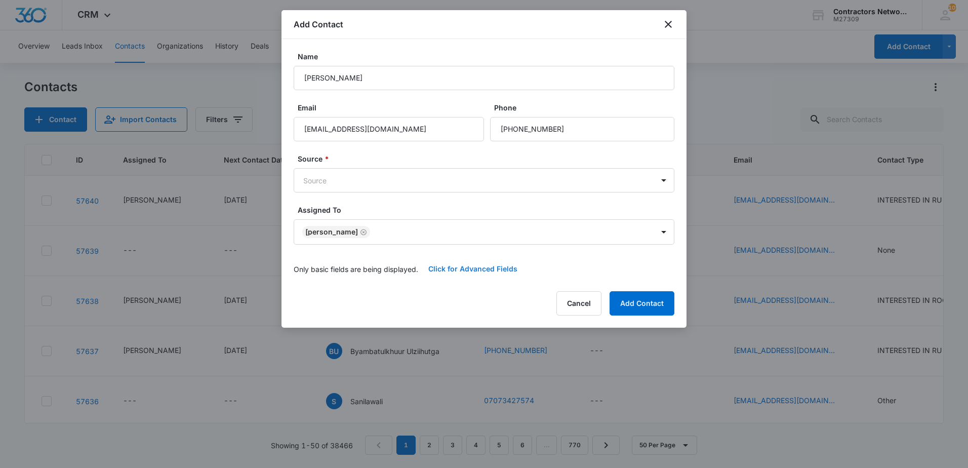
click at [470, 272] on button "Click for Advanced Fields" at bounding box center [472, 269] width 109 height 24
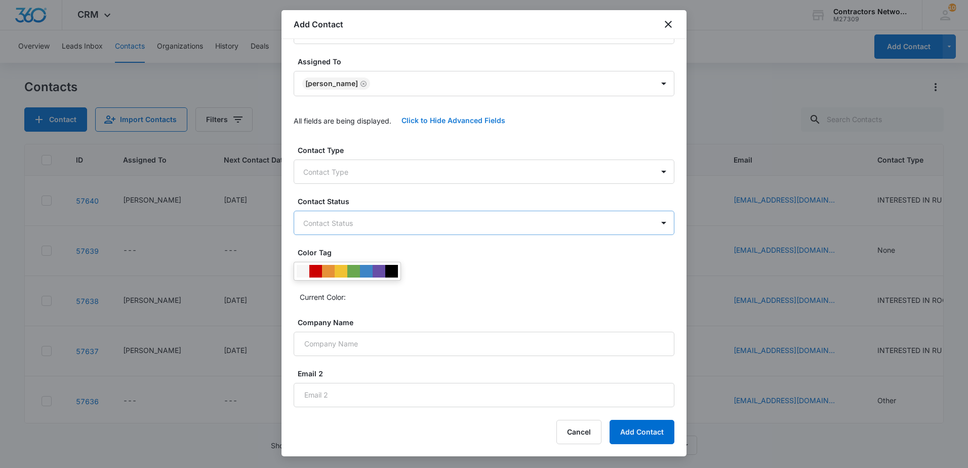
scroll to position [152, 0]
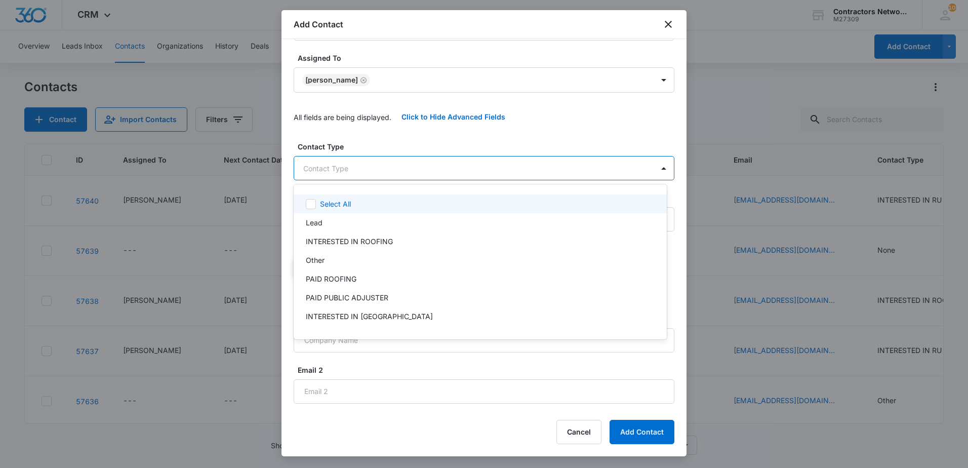
click at [382, 175] on body "CRM Apps Reputation Websites Forms CRM Email Social Shop Payments POS Content A…" at bounding box center [484, 234] width 968 height 468
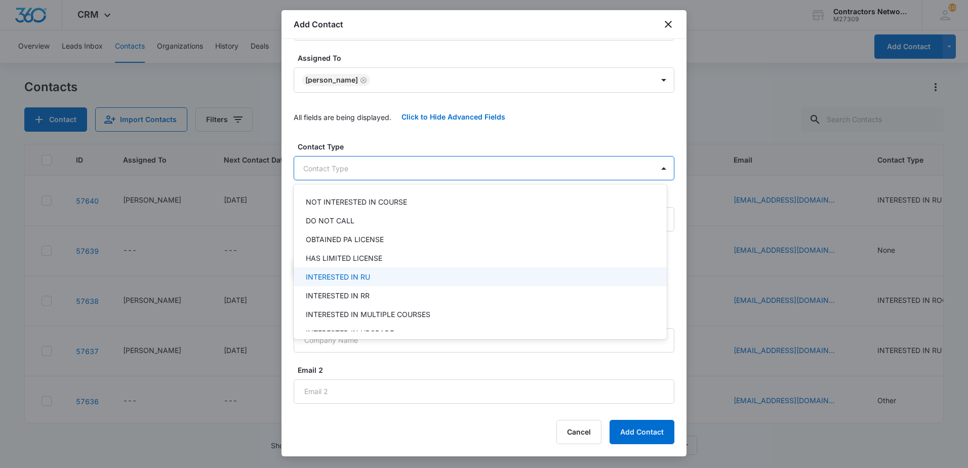
click at [367, 272] on p "INTERESTED IN RU" at bounding box center [338, 276] width 64 height 11
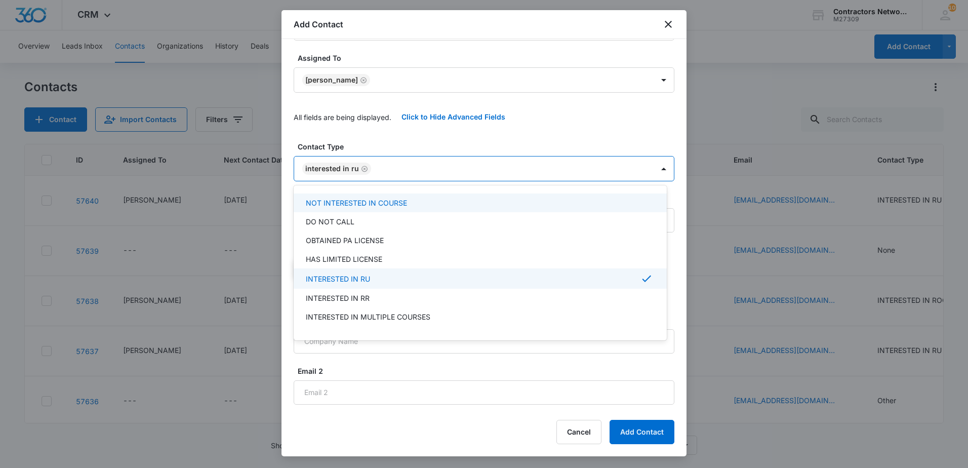
click at [436, 138] on div at bounding box center [484, 234] width 968 height 468
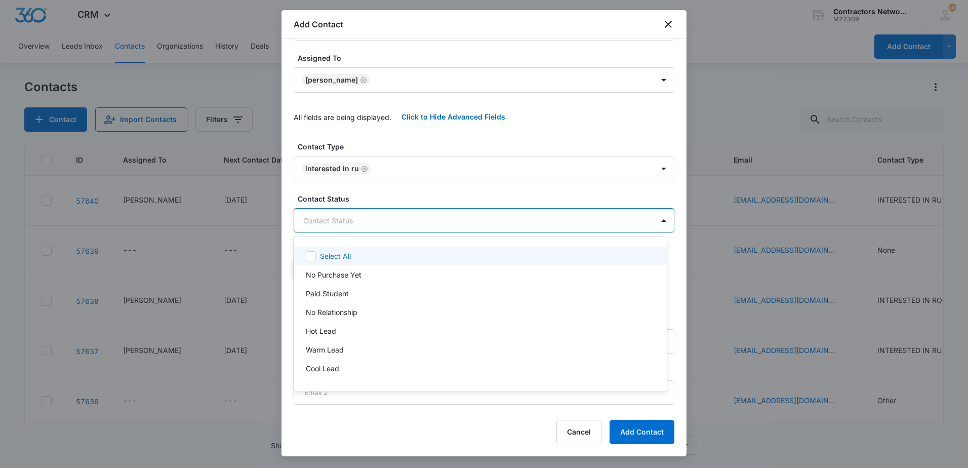
click at [497, 222] on body "CRM Apps Reputation Websites Forms CRM Email Social Shop Payments POS Content A…" at bounding box center [484, 234] width 968 height 468
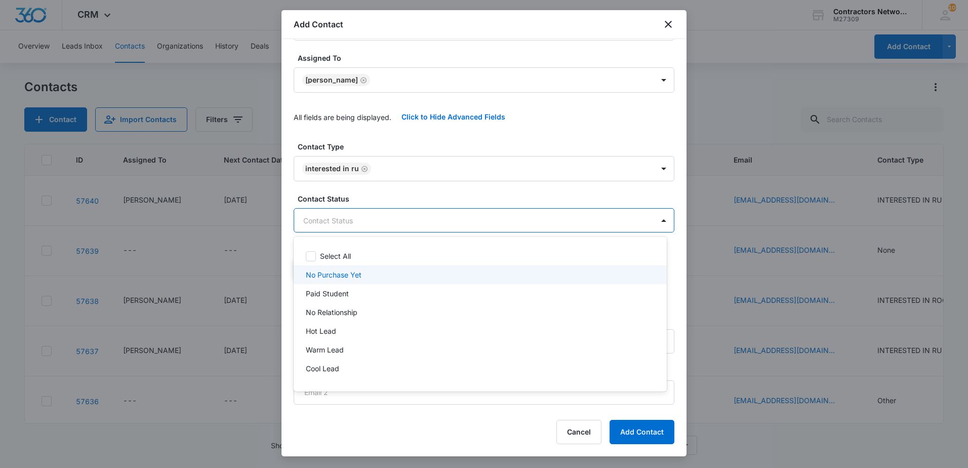
click at [319, 267] on div "No Purchase Yet" at bounding box center [480, 274] width 373 height 19
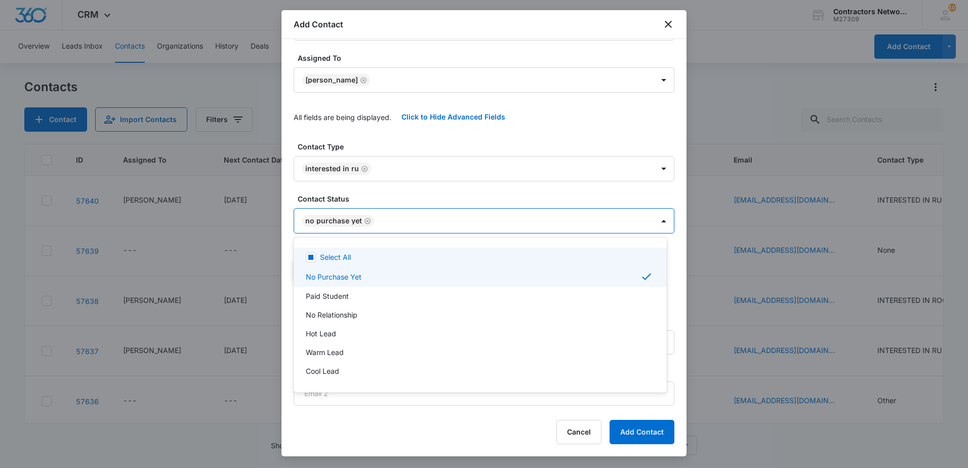
click at [389, 192] on div at bounding box center [484, 234] width 968 height 468
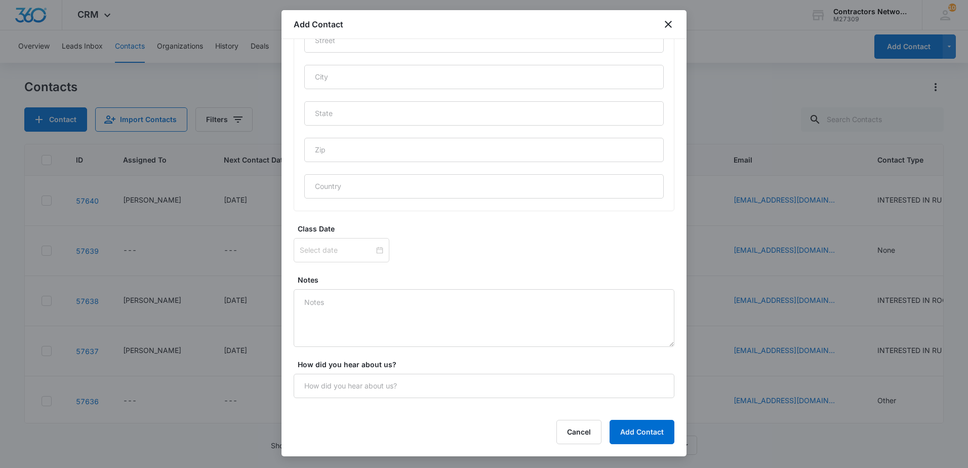
scroll to position [569, 0]
click at [333, 311] on textarea "Notes" at bounding box center [484, 318] width 381 height 58
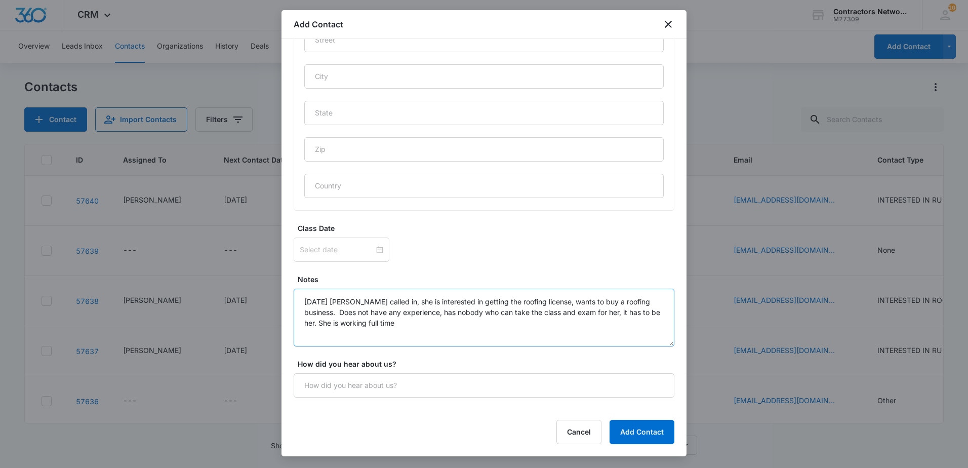
click at [431, 329] on textarea "[DATE] [PERSON_NAME] called in, she is interested in getting the roofing licens…" at bounding box center [484, 318] width 381 height 58
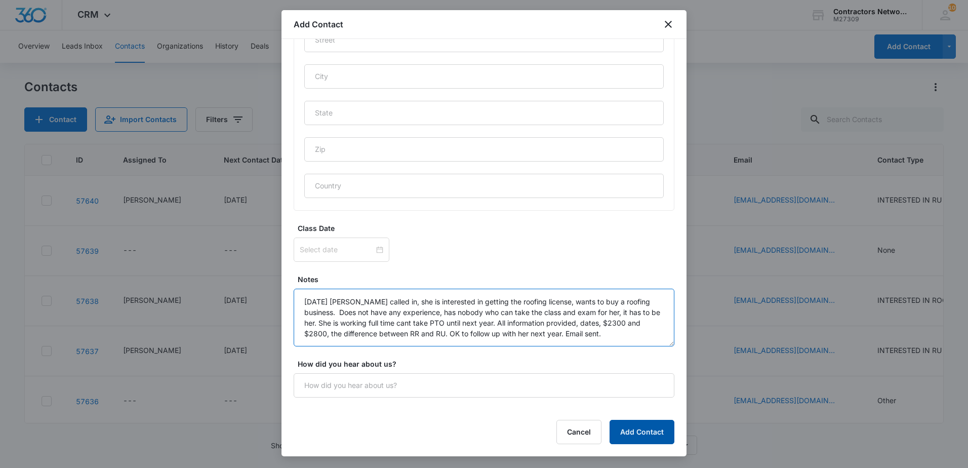
type textarea "[DATE] [PERSON_NAME] called in, she is interested in getting the roofing licens…"
click at [643, 436] on button "Add Contact" at bounding box center [642, 432] width 65 height 24
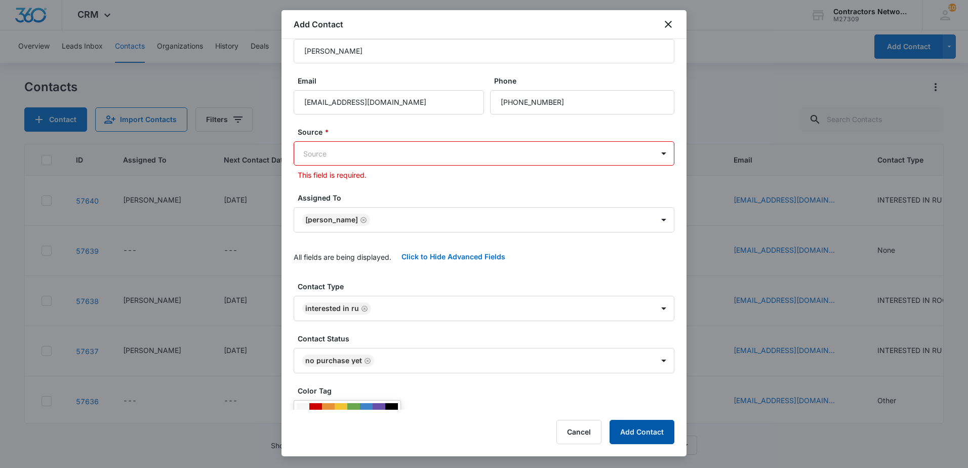
scroll to position [12, 0]
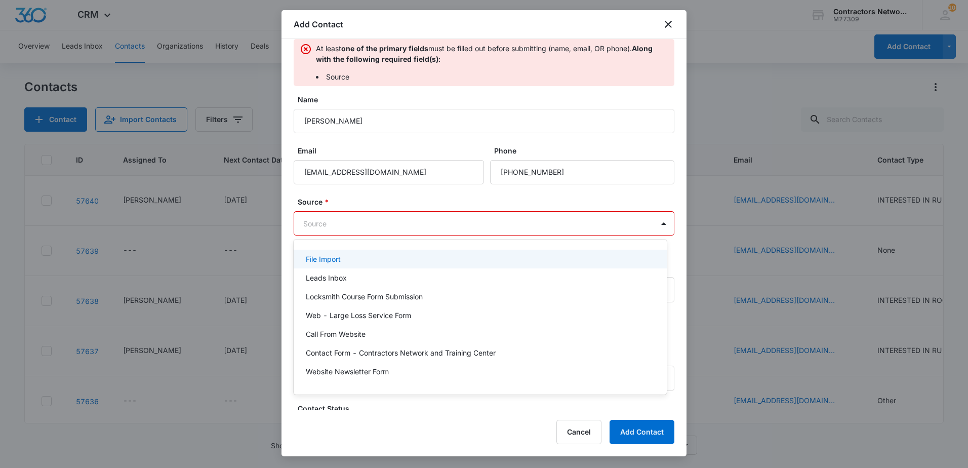
click at [407, 226] on body "CRM Apps Reputation Websites Forms CRM Email Social Shop Payments POS Content A…" at bounding box center [484, 234] width 968 height 468
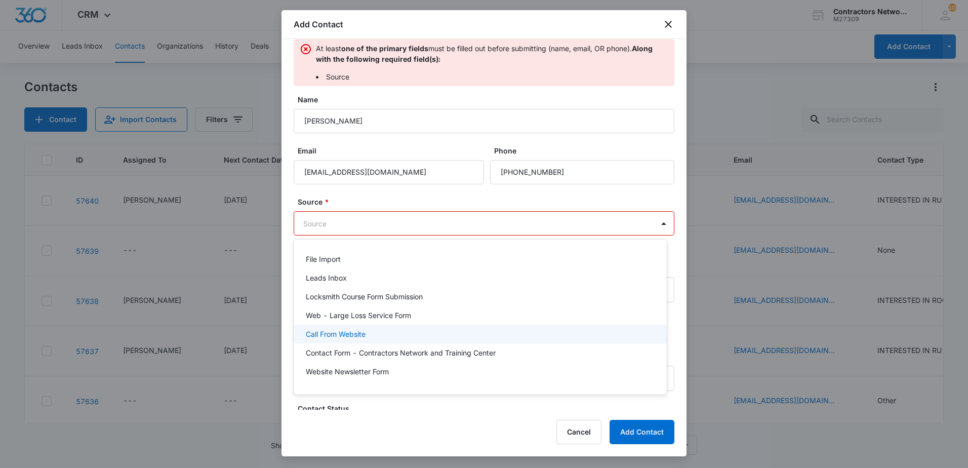
type input "g"
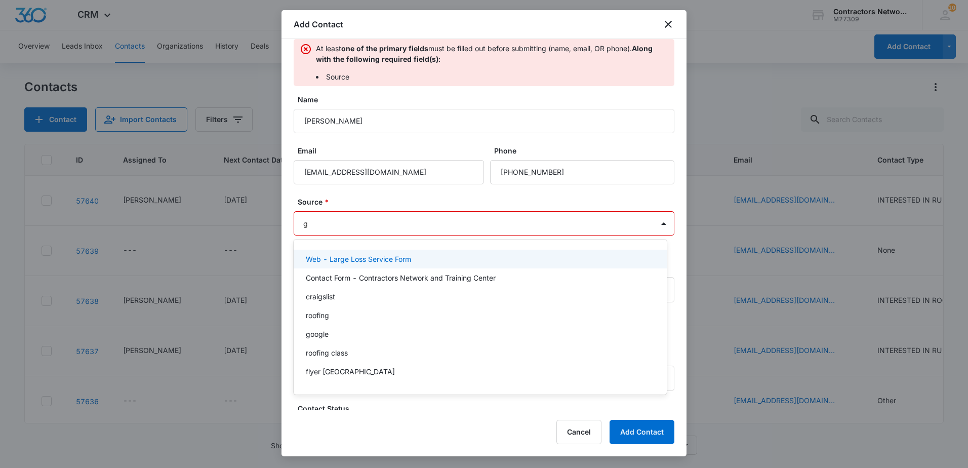
click at [358, 327] on div "google" at bounding box center [480, 334] width 373 height 19
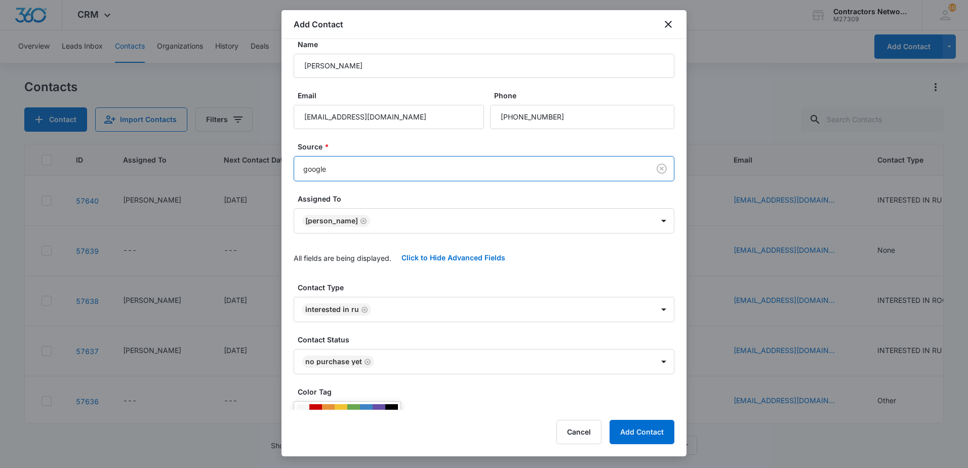
scroll to position [0, 0]
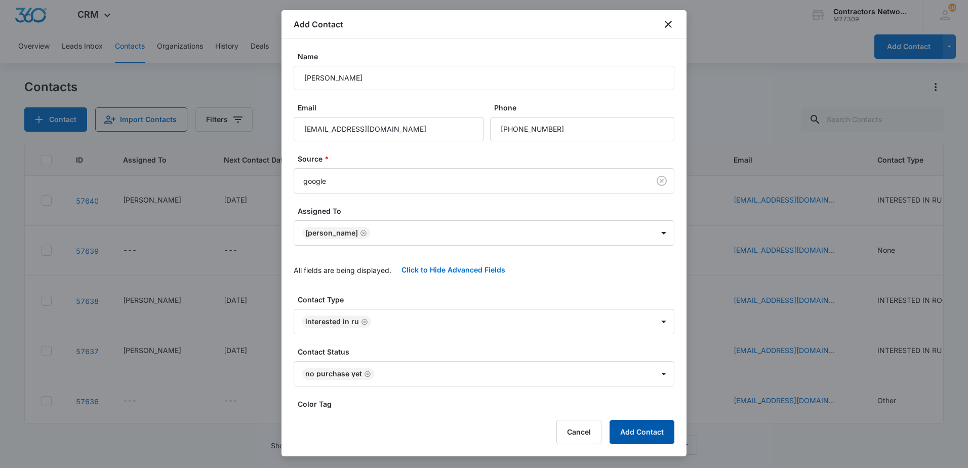
click at [646, 429] on button "Add Contact" at bounding box center [642, 432] width 65 height 24
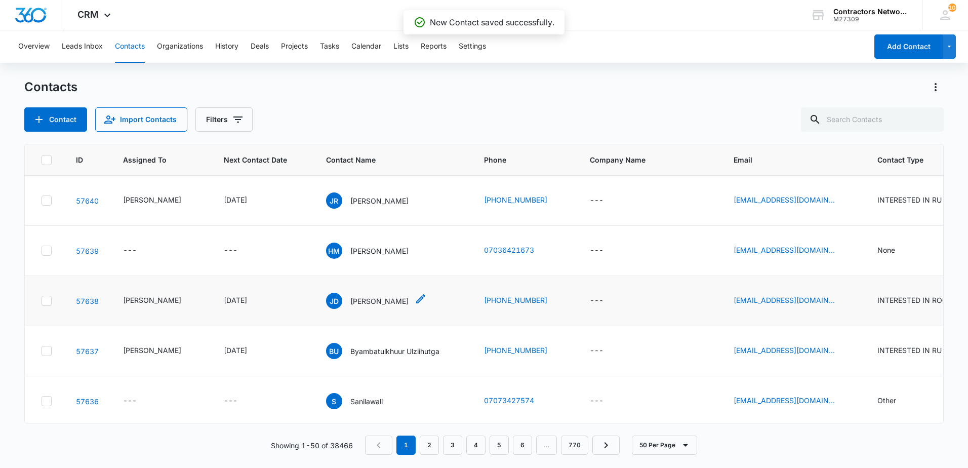
click at [361, 306] on p "[PERSON_NAME]" at bounding box center [379, 301] width 58 height 11
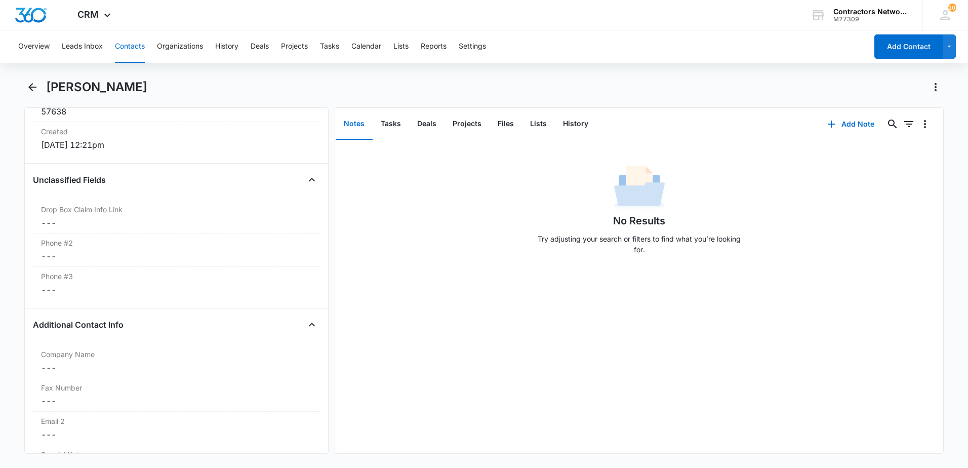
scroll to position [506, 0]
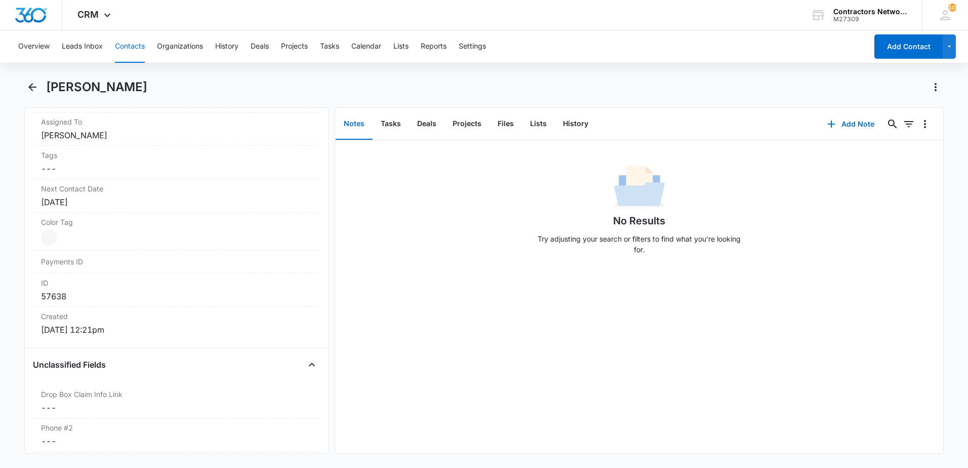
click at [119, 52] on button "Contacts" at bounding box center [130, 46] width 30 height 32
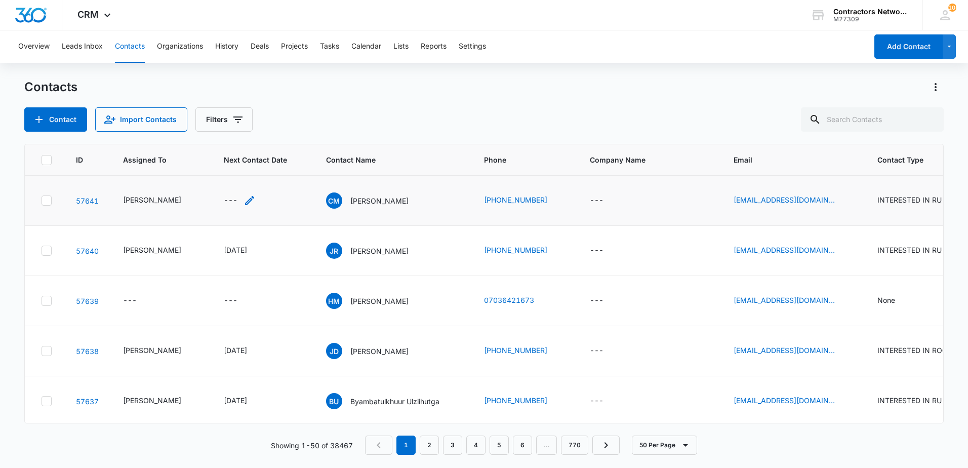
click at [244, 199] on icon "Next Contact Date - - Select to Edit Field" at bounding box center [250, 200] width 12 height 12
click at [248, 110] on input at bounding box center [230, 114] width 74 height 11
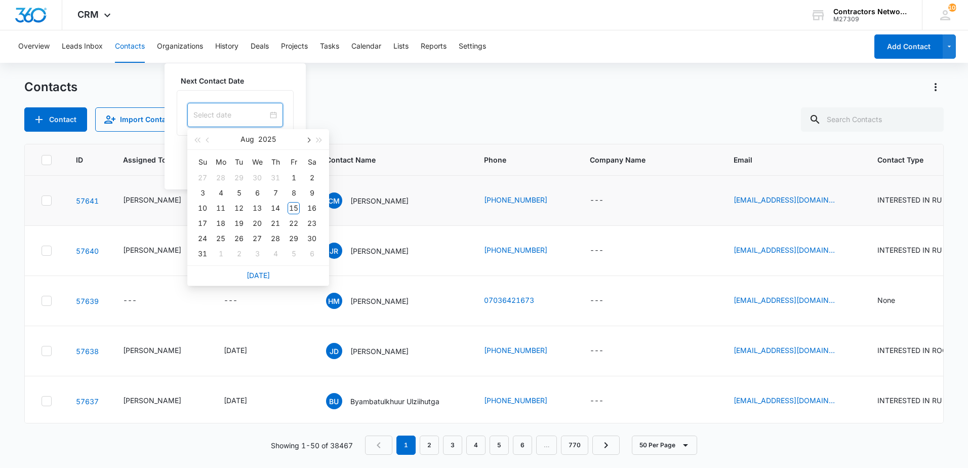
click at [307, 142] on button "button" at bounding box center [307, 139] width 11 height 20
type input "[DATE]"
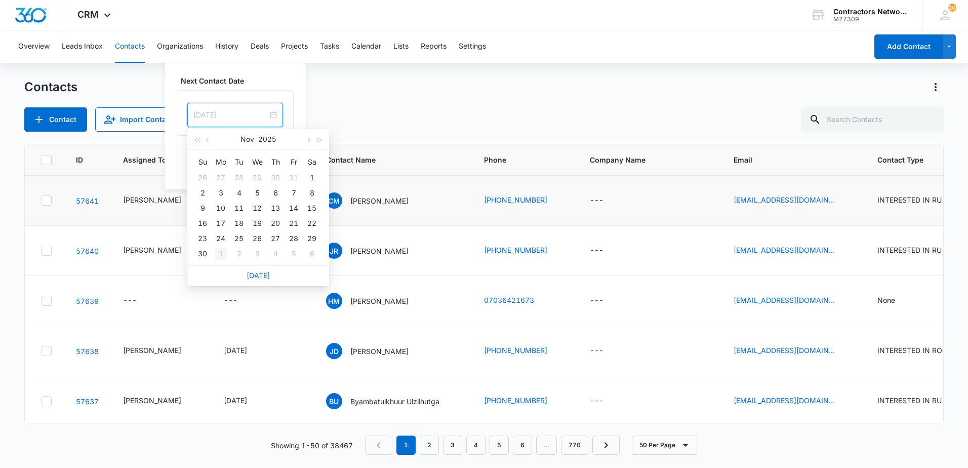
click at [219, 253] on div "1" at bounding box center [221, 254] width 12 height 12
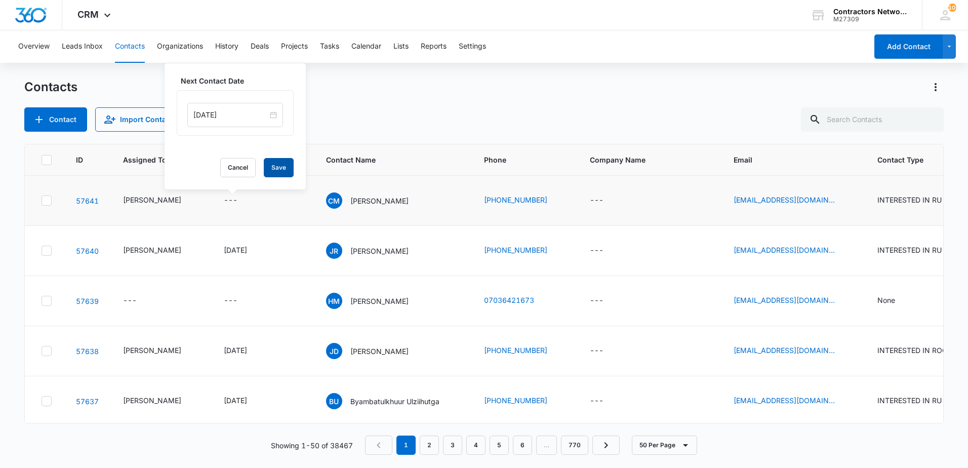
click at [282, 173] on button "Save" at bounding box center [279, 167] width 30 height 19
click at [843, 203] on icon "Email - folchiarath@yahoo.com - Select to Edit Field" at bounding box center [847, 200] width 9 height 9
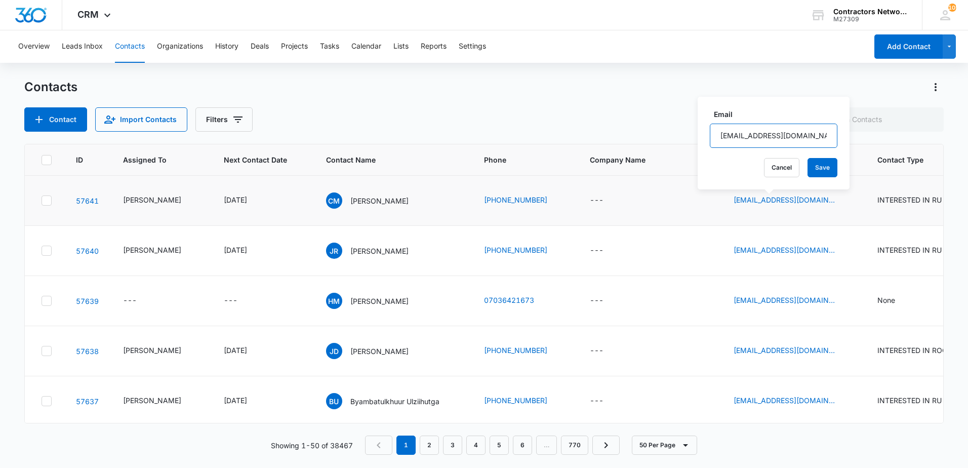
click at [812, 135] on input "[EMAIL_ADDRESS][DOMAIN_NAME]" at bounding box center [774, 136] width 128 height 24
drag, startPoint x: 604, startPoint y: 121, endPoint x: 672, endPoint y: 101, distance: 71.2
click at [609, 114] on div "Contact Import Contacts Filters" at bounding box center [484, 119] width 920 height 24
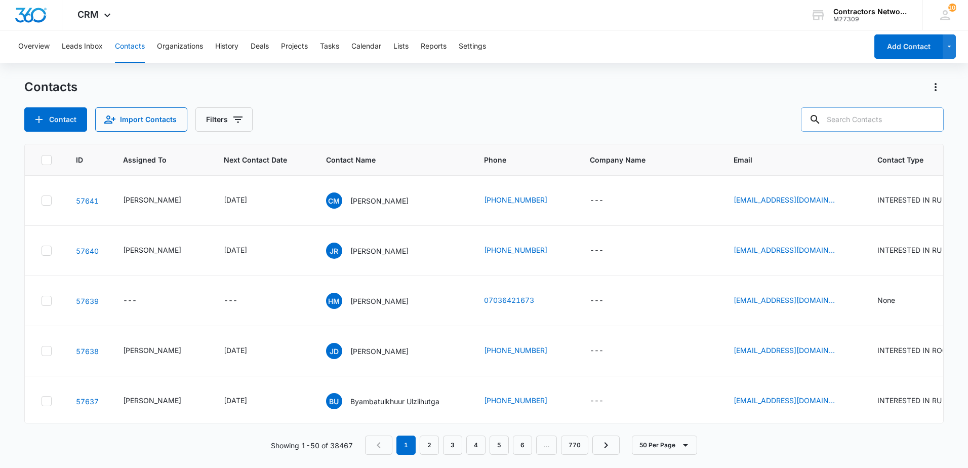
paste input "[PERSON_NAME] [PHONE_NUMBER]"
drag, startPoint x: 872, startPoint y: 121, endPoint x: 706, endPoint y: 146, distance: 167.9
click at [709, 144] on div "Contacts Contact Import Contacts Filters [PERSON_NAME] [PHONE_NUMBER] ID Assign…" at bounding box center [484, 273] width 920 height 388
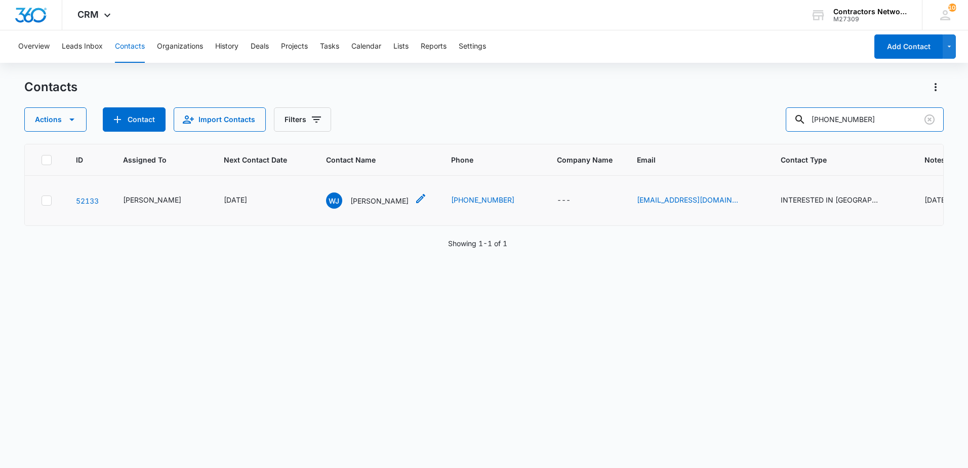
type input "[PHONE_NUMBER]"
click at [366, 199] on p "[PERSON_NAME]" at bounding box center [379, 200] width 58 height 11
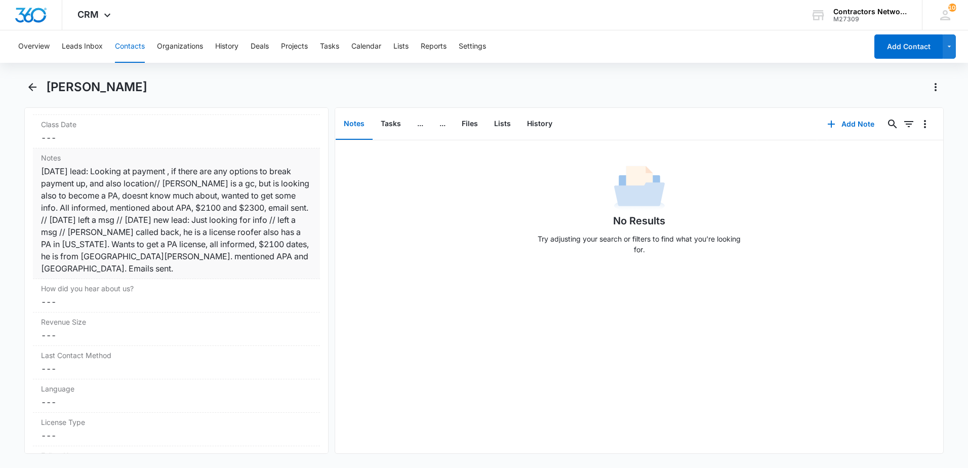
scroll to position [1215, 0]
click at [200, 236] on div "[DATE] lead: Looking at payment , if there are any options to break payment up,…" at bounding box center [176, 219] width 271 height 109
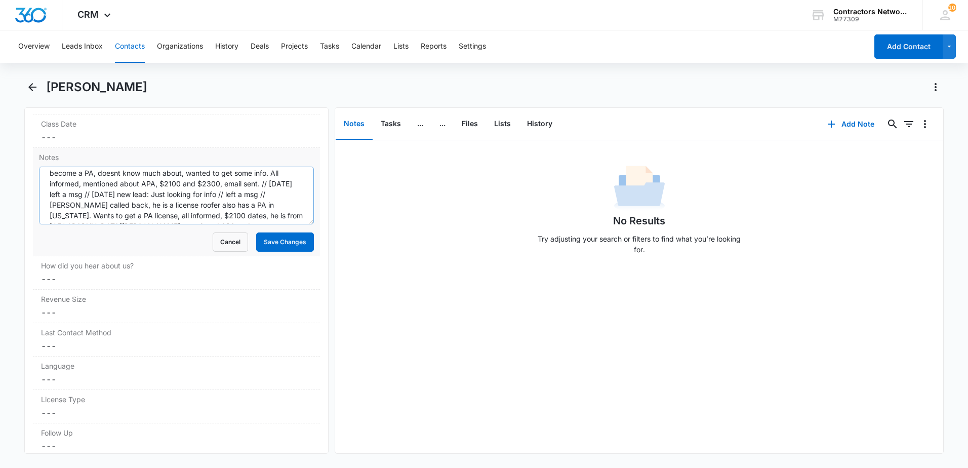
scroll to position [43, 0]
click at [190, 195] on textarea "[DATE] lead: Looking at payment , if there are any options to break payment up,…" at bounding box center [176, 196] width 275 height 58
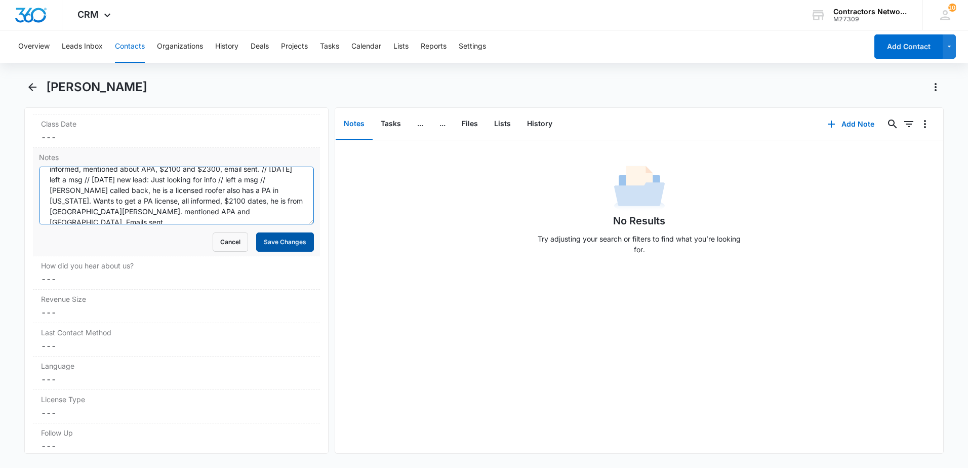
type textarea "[DATE] lead: Looking at payment , if there are any options to break payment up,…"
click at [269, 240] on button "Save Changes" at bounding box center [285, 241] width 58 height 19
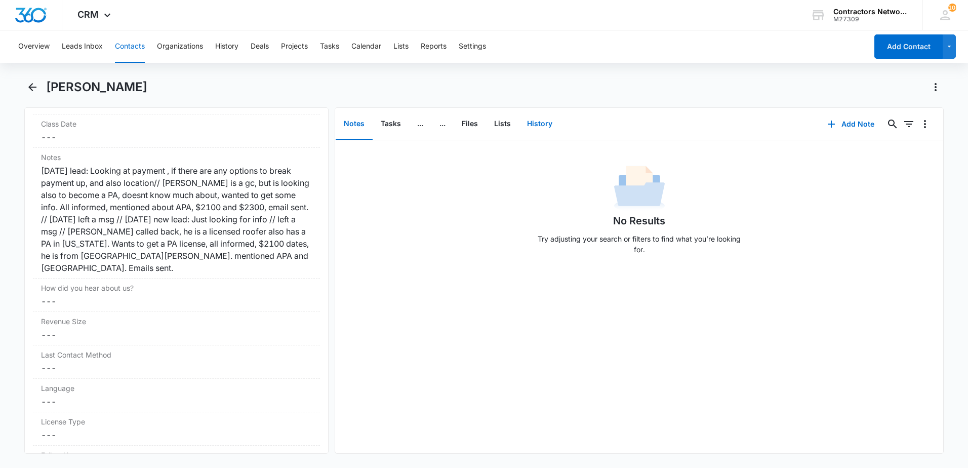
click at [545, 128] on button "History" at bounding box center [540, 123] width 42 height 31
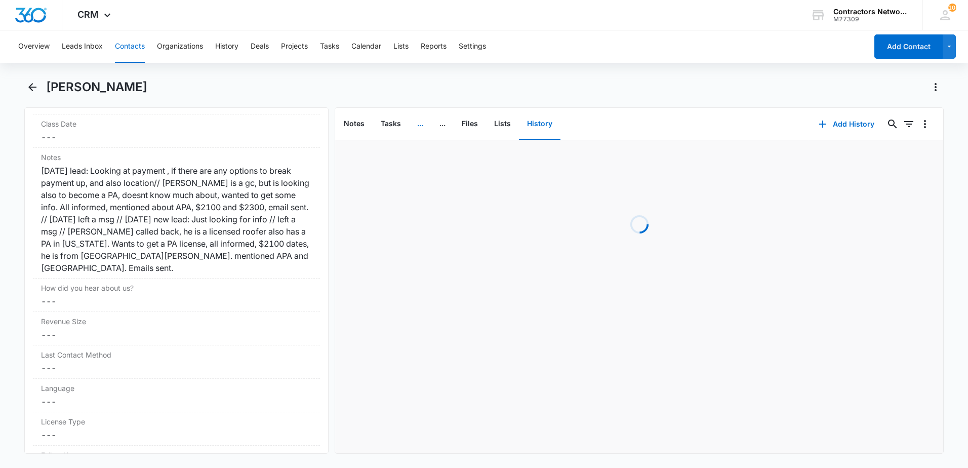
click at [420, 125] on button "..." at bounding box center [420, 123] width 22 height 31
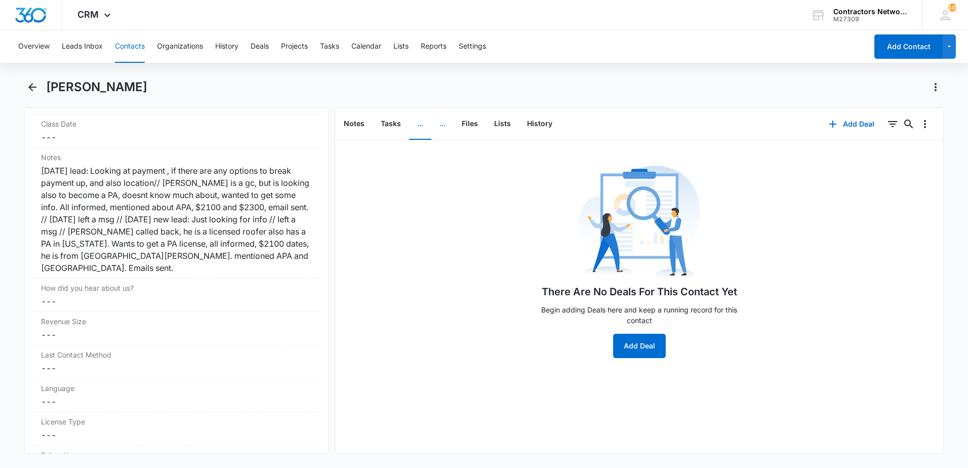
click at [444, 125] on button "..." at bounding box center [442, 123] width 22 height 31
click at [543, 121] on button "History" at bounding box center [540, 123] width 42 height 31
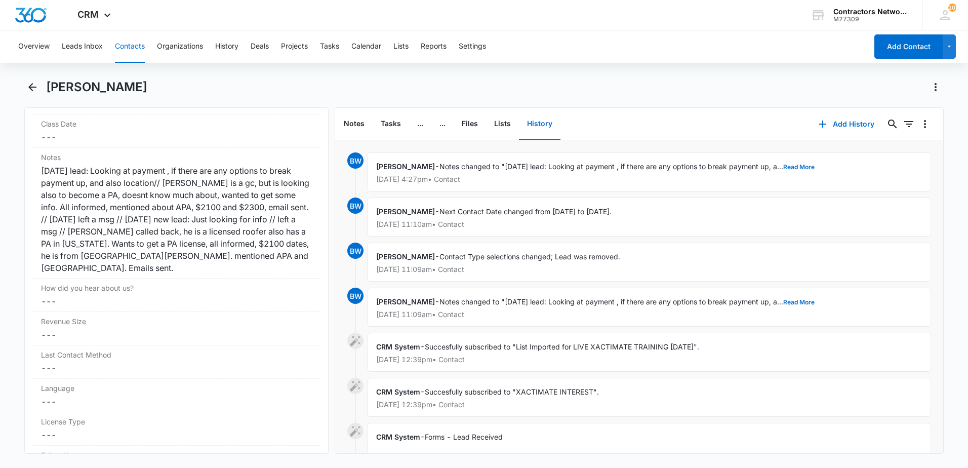
click at [805, 160] on div "[PERSON_NAME] - Notes changed to "[DATE] lead: Looking at payment , if there ar…" at bounding box center [650, 171] width 564 height 39
click at [798, 174] on div "[PERSON_NAME] - Notes changed to "[DATE] lead: Looking at payment , if there ar…" at bounding box center [650, 171] width 564 height 39
click at [799, 172] on div "[PERSON_NAME] - Notes changed to "[DATE] lead: Looking at payment , if there ar…" at bounding box center [650, 171] width 564 height 39
click at [799, 170] on button "Read More" at bounding box center [798, 167] width 31 height 6
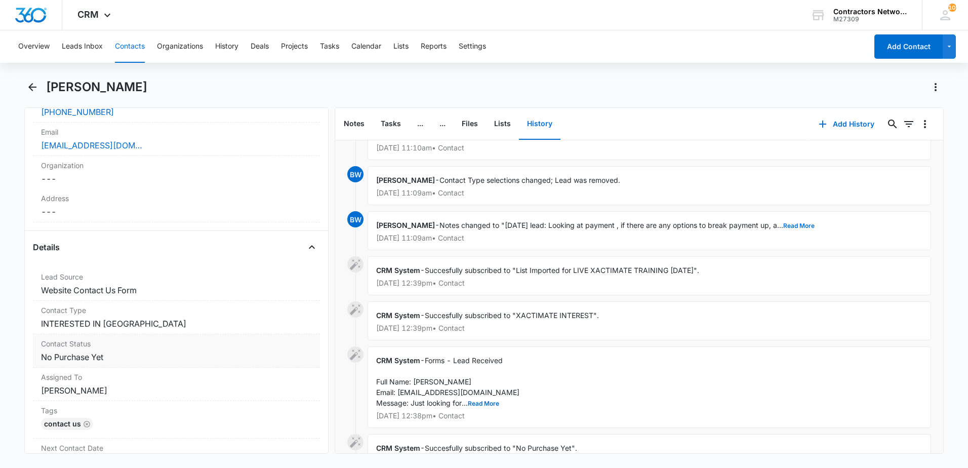
scroll to position [203, 0]
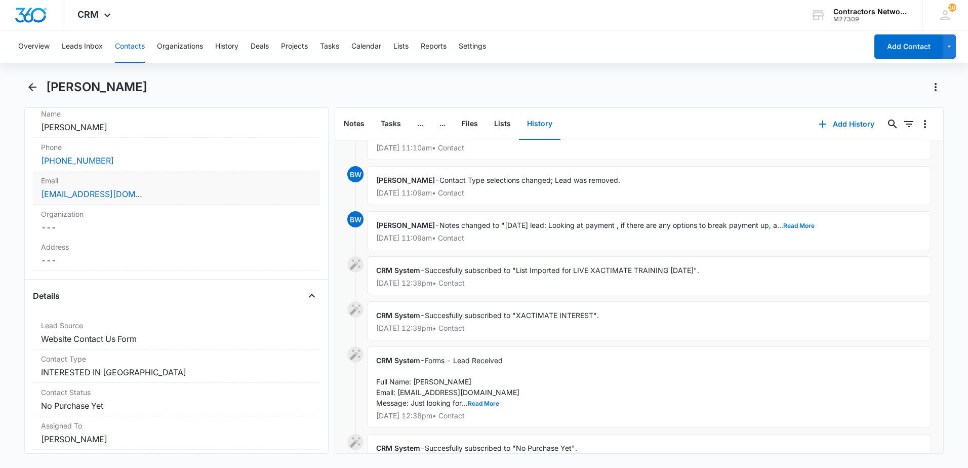
click at [206, 195] on div "[EMAIL_ADDRESS][DOMAIN_NAME]" at bounding box center [176, 194] width 271 height 12
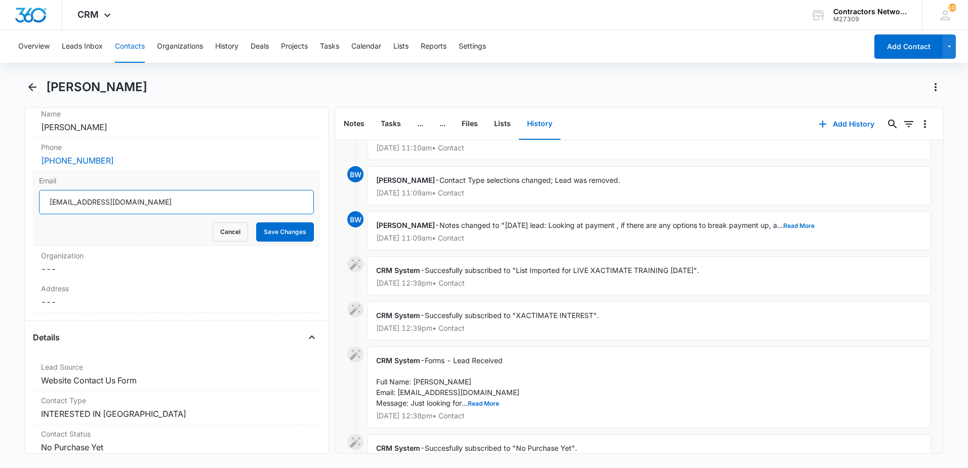
click at [144, 201] on input "[EMAIL_ADDRESS][DOMAIN_NAME]" at bounding box center [176, 202] width 275 height 24
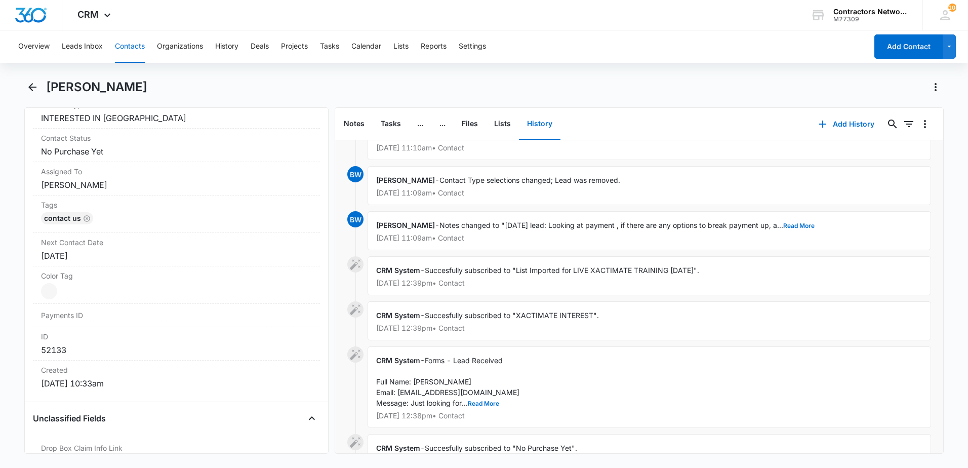
click at [537, 121] on button "History" at bounding box center [540, 123] width 42 height 31
click at [817, 126] on icon "button" at bounding box center [823, 124] width 12 height 12
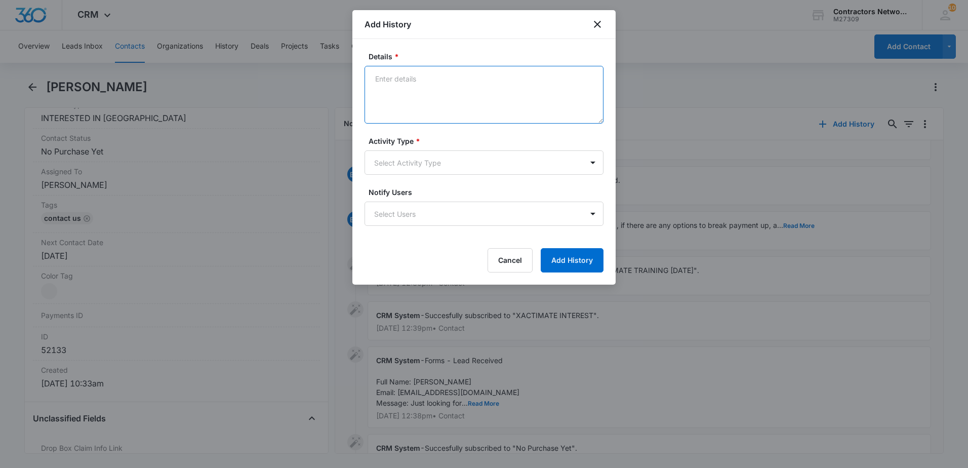
click at [415, 92] on textarea "Details *" at bounding box center [484, 95] width 239 height 58
type textarea "[DATE] left a msg"
click at [409, 175] on form "Details * [DATE] left a msg Activity Type * Select Activity Type Notify Users S…" at bounding box center [484, 161] width 239 height 221
click at [409, 166] on body "CRM Apps Reputation Websites Forms CRM Email Social Shop Payments POS Content A…" at bounding box center [484, 234] width 968 height 468
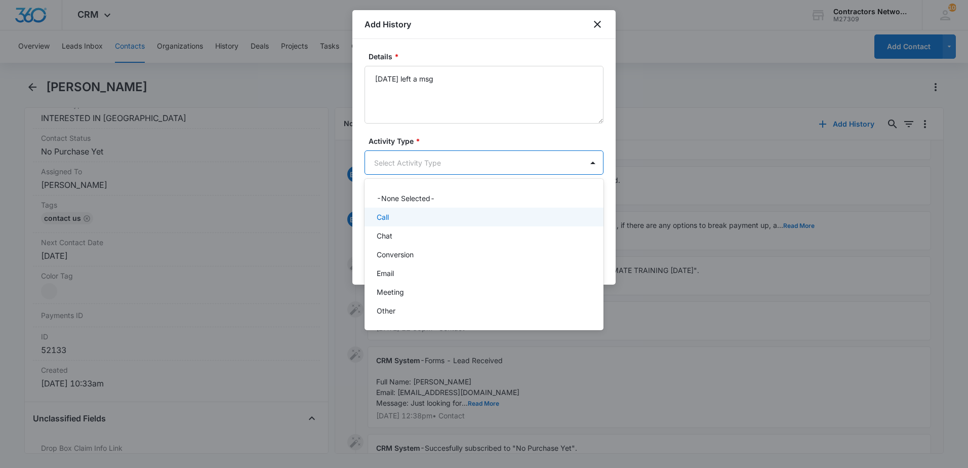
click at [398, 215] on div "Call" at bounding box center [483, 217] width 213 height 11
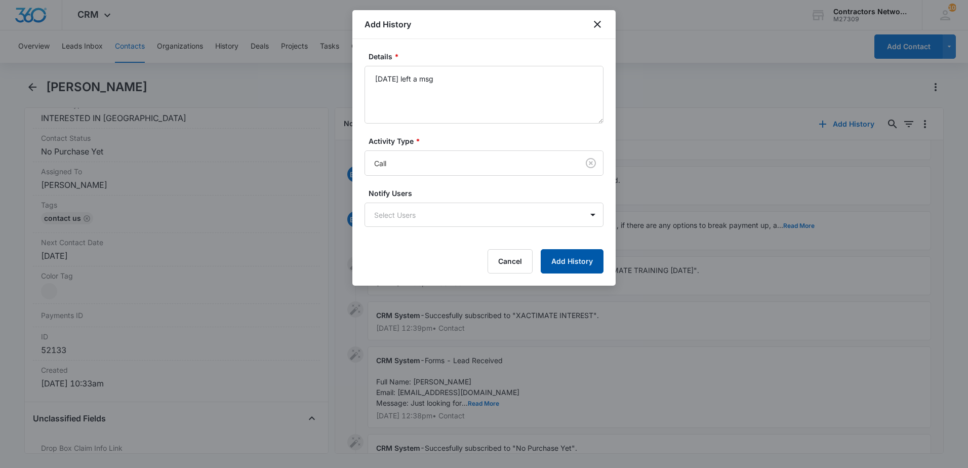
click at [558, 261] on button "Add History" at bounding box center [572, 261] width 63 height 24
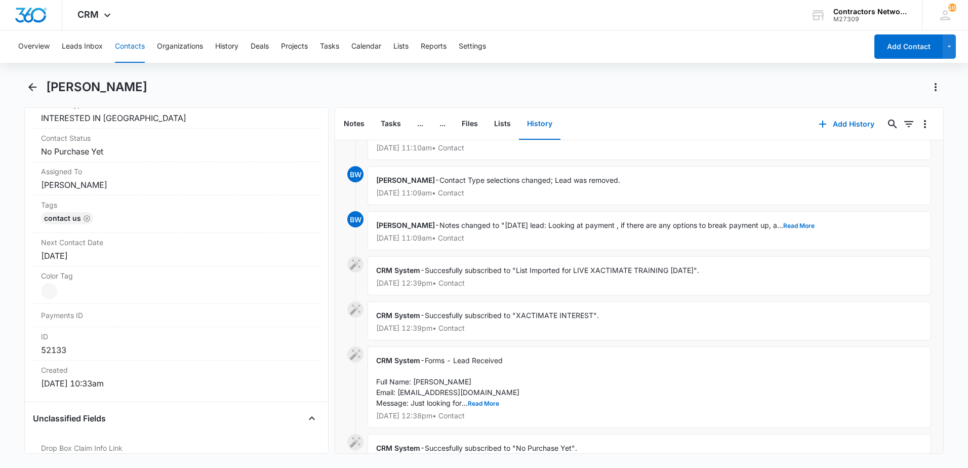
click at [116, 54] on button "Contacts" at bounding box center [130, 46] width 30 height 32
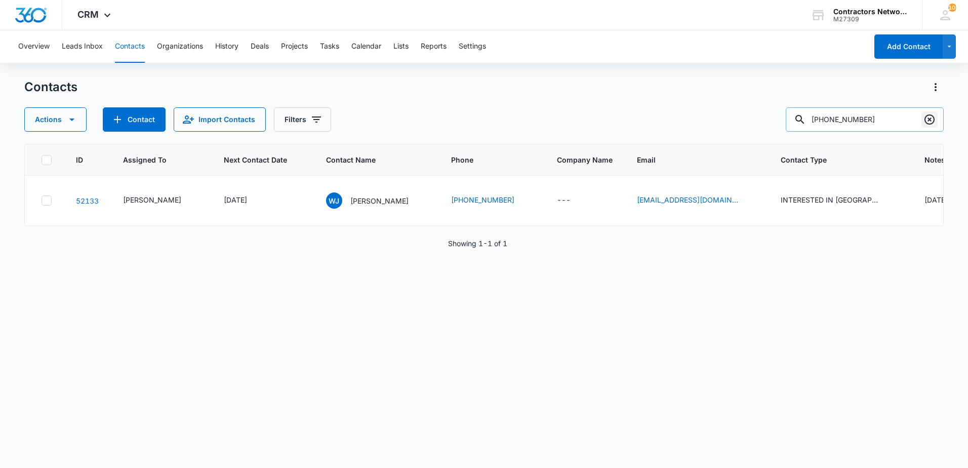
click at [926, 123] on icon "Clear" at bounding box center [930, 119] width 12 height 12
